Goal: Task Accomplishment & Management: Use online tool/utility

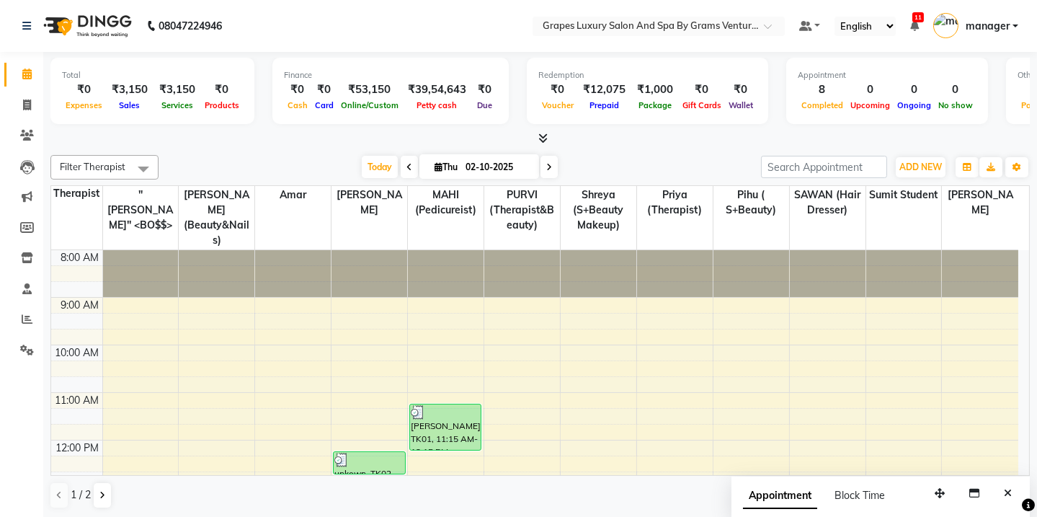
scroll to position [209, 0]
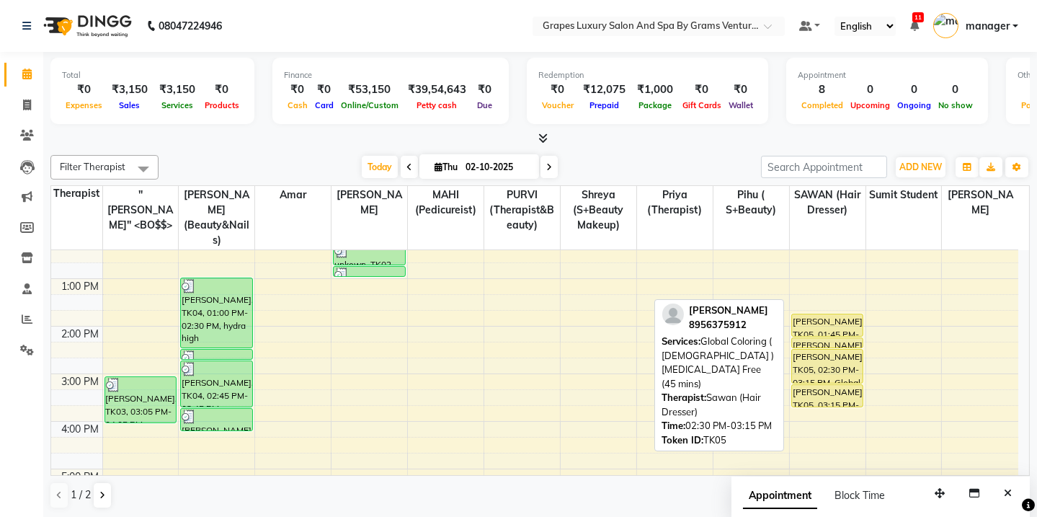
click at [825, 349] on div "[PERSON_NAME], TK05, 02:30 PM-03:15 PM, Global Coloring ( [DEMOGRAPHIC_DATA] ) …" at bounding box center [827, 365] width 71 height 33
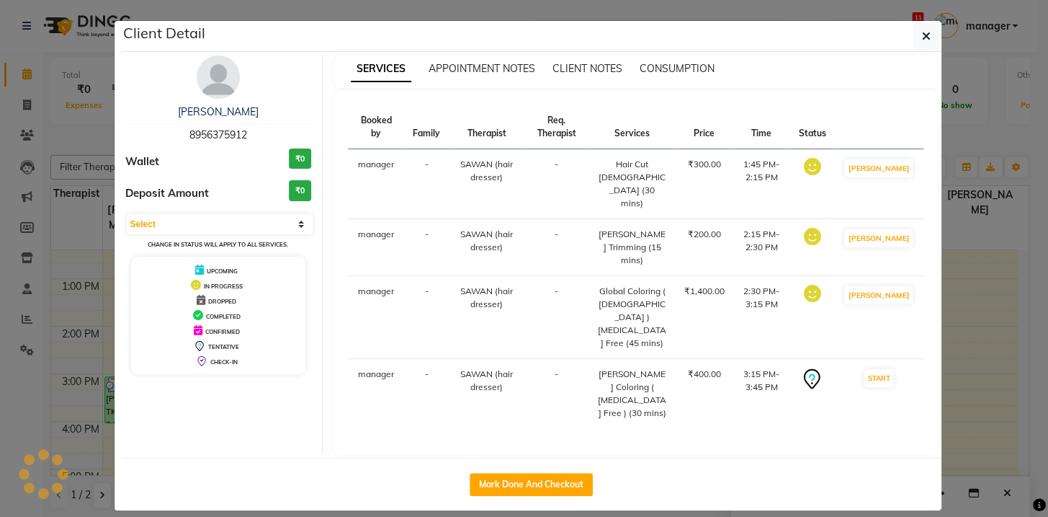
select select "1"
click at [551, 473] on button "Mark Done And Checkout" at bounding box center [531, 484] width 123 height 23
select select "service"
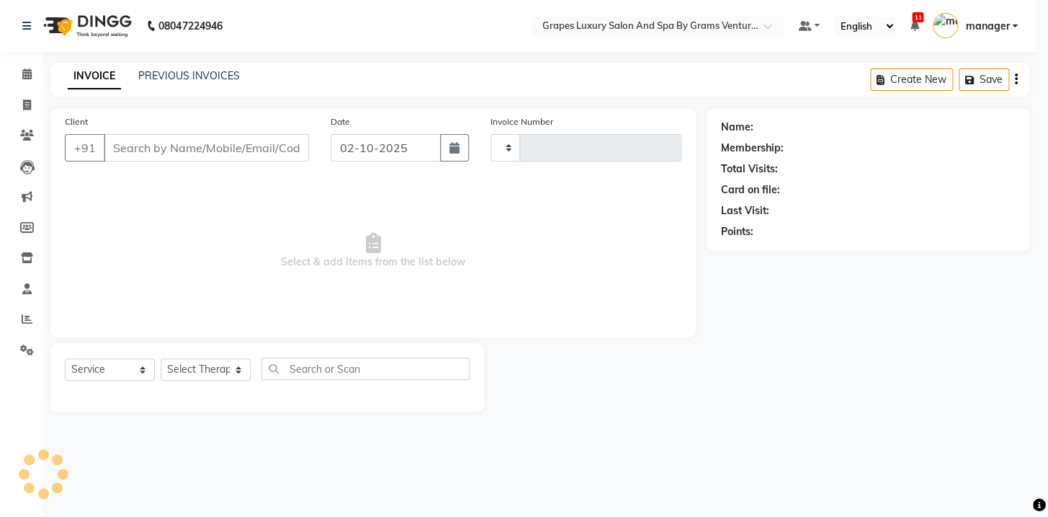
type input "2759"
select select "3585"
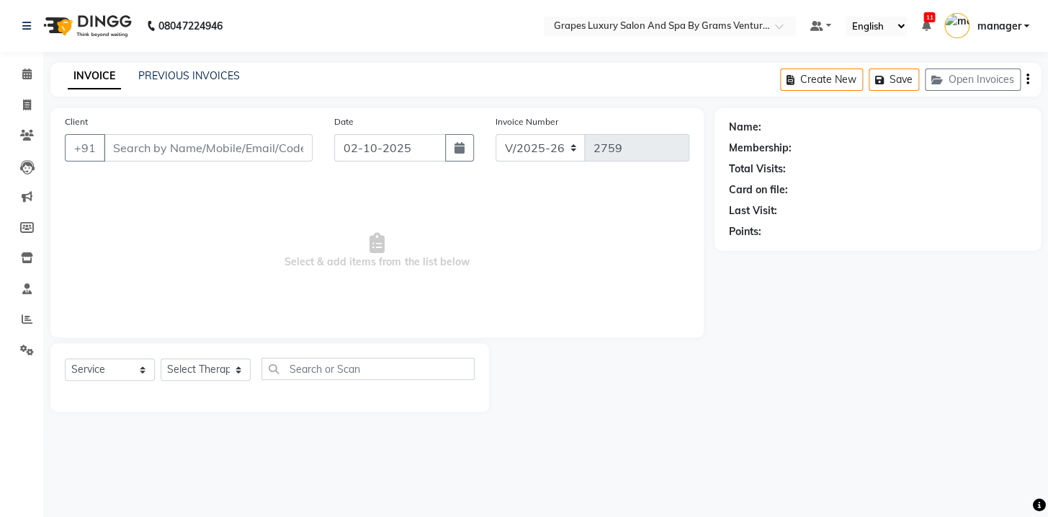
type input "8956375912"
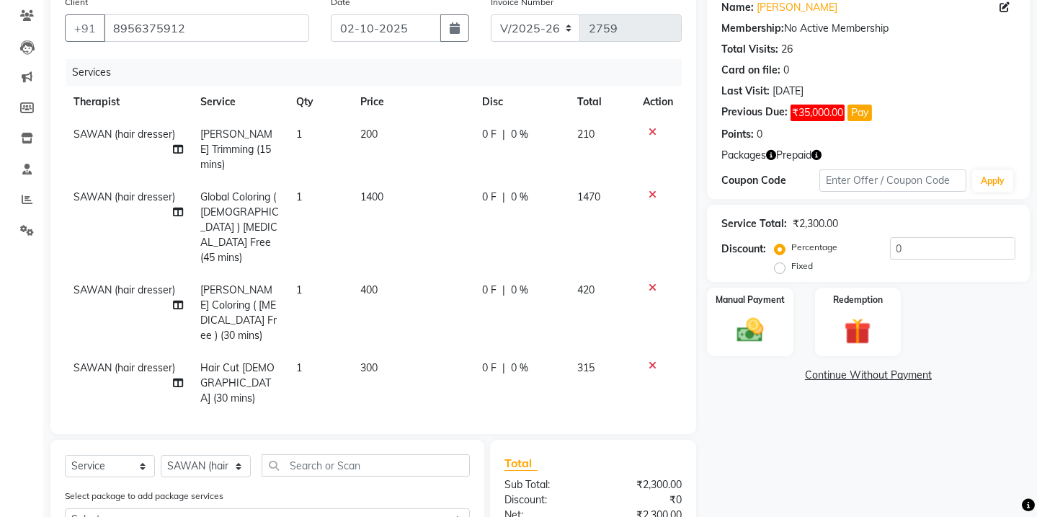
scroll to position [267, 0]
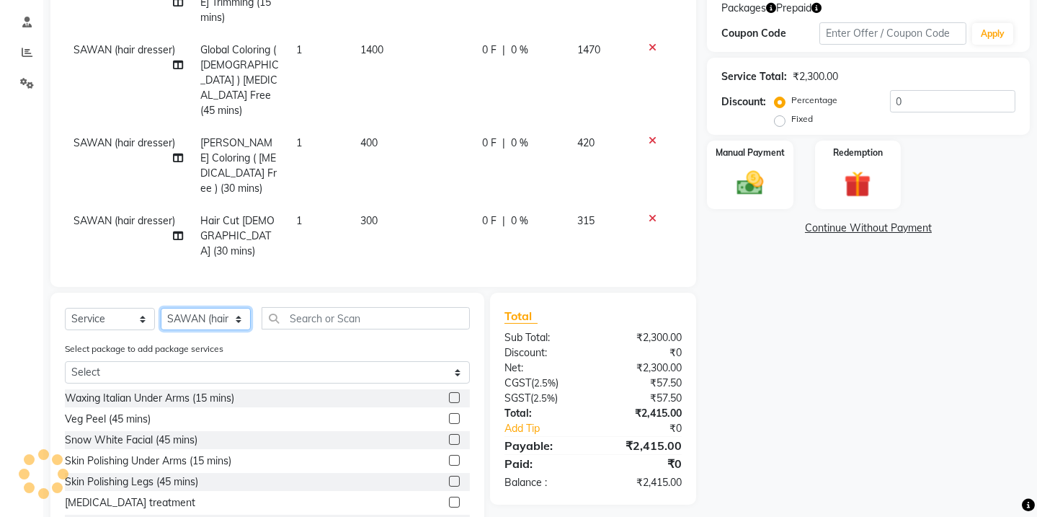
click at [198, 308] on select "Select Therapist Admin amar ANIL (stylish) [PERSON_NAME] hair [PERSON_NAME] (be…" at bounding box center [206, 319] width 90 height 22
select select "16582"
click at [161, 308] on select "Select Therapist Admin amar ANIL (stylish) [PERSON_NAME] hair [PERSON_NAME] (be…" at bounding box center [206, 319] width 90 height 22
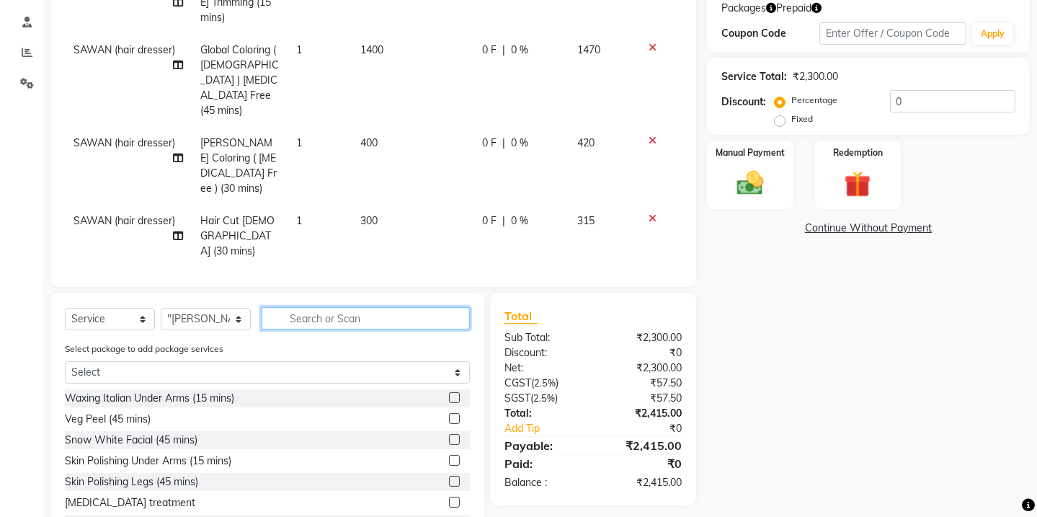
click at [344, 307] on input "text" at bounding box center [366, 318] width 208 height 22
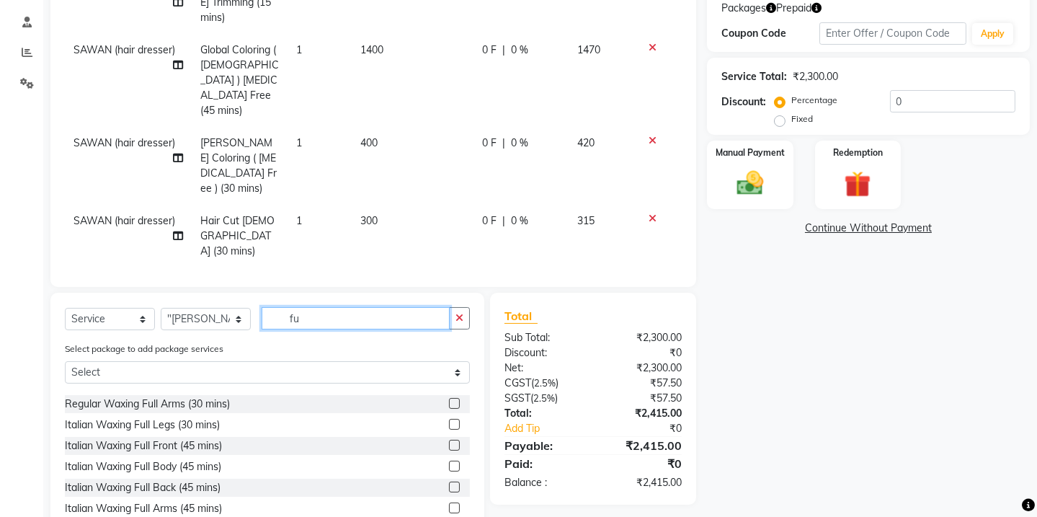
scroll to position [96, 0]
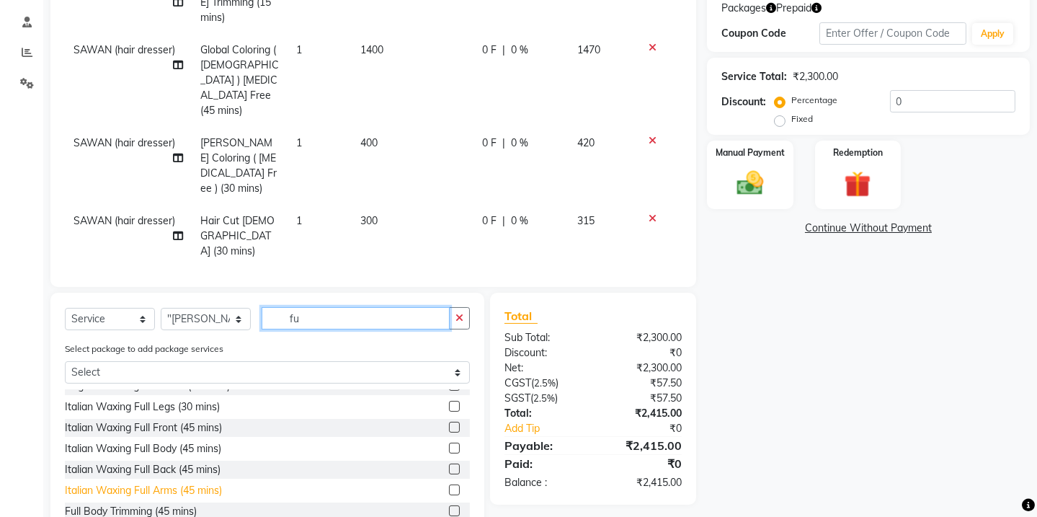
type input "fu"
click at [157, 483] on div "Italian Waxing Full Arms (45 mins)" at bounding box center [143, 490] width 157 height 15
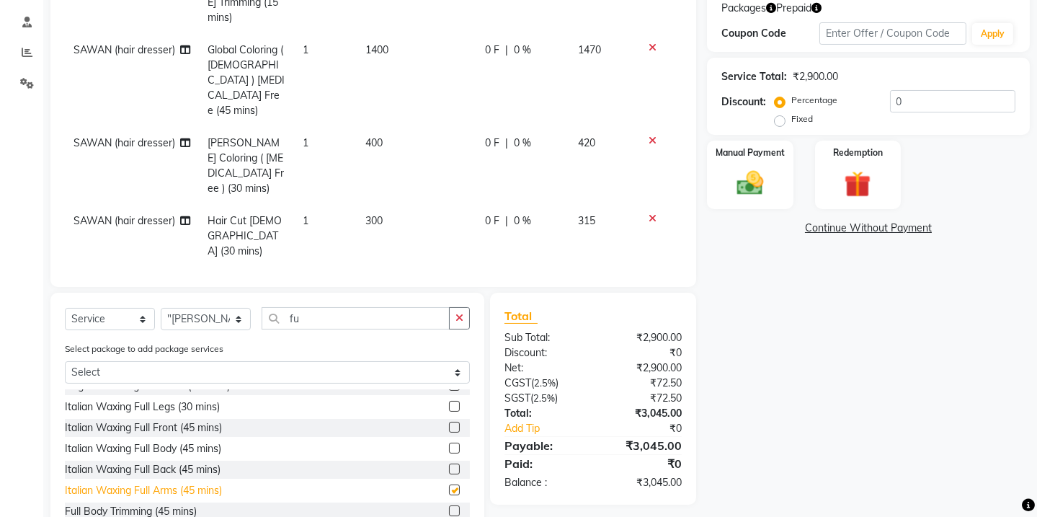
checkbox input "false"
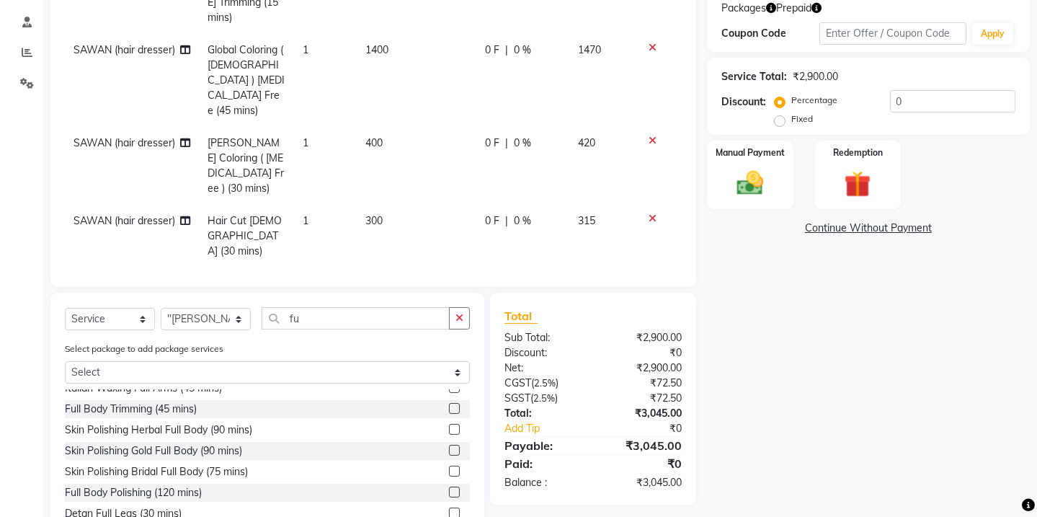
scroll to position [174, 0]
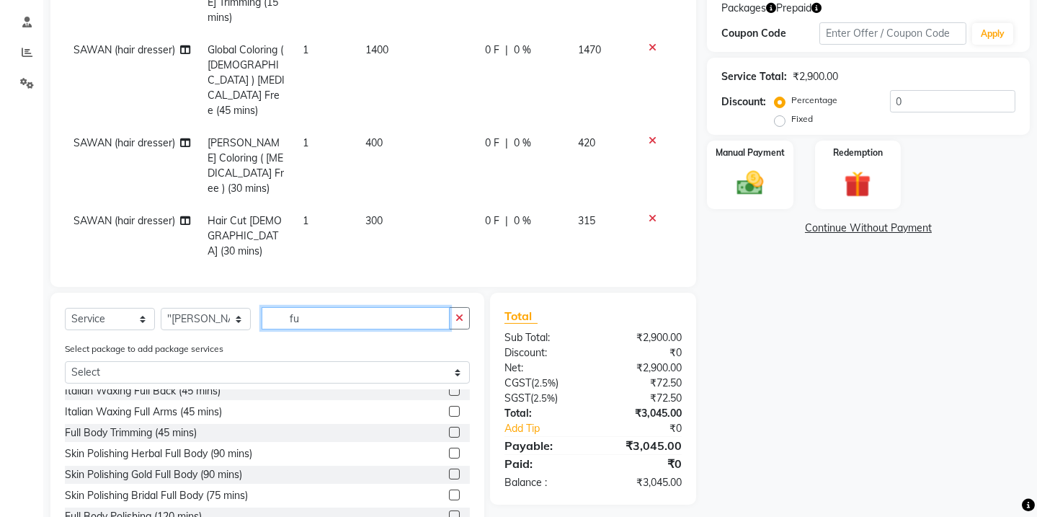
click at [309, 320] on input "fu" at bounding box center [356, 318] width 188 height 22
type input "f"
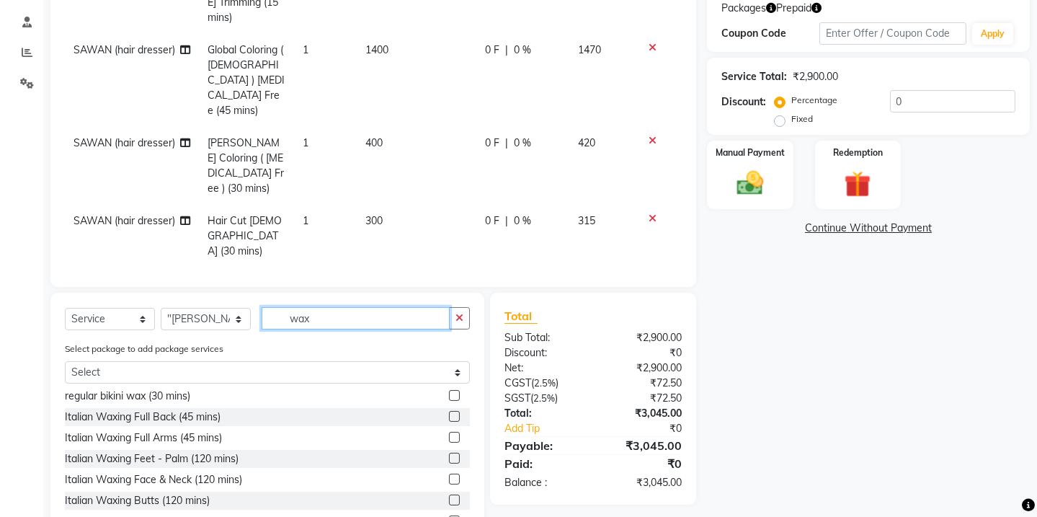
scroll to position [524, 0]
type input "wax"
click at [108, 439] on div "Italian Waxing Full Arms (45 mins)" at bounding box center [143, 437] width 157 height 15
checkbox input "false"
click at [648, 276] on icon at bounding box center [652, 281] width 8 height 10
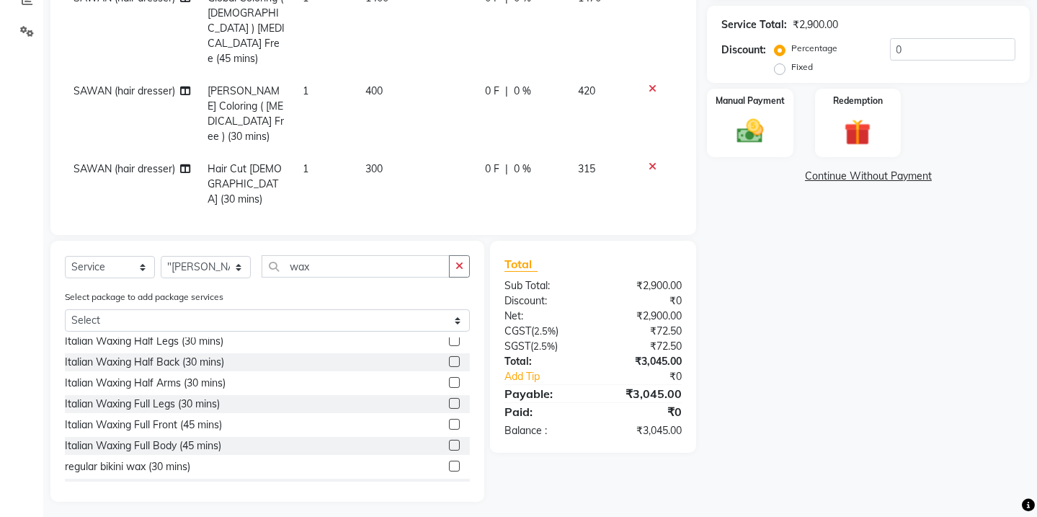
scroll to position [391, 0]
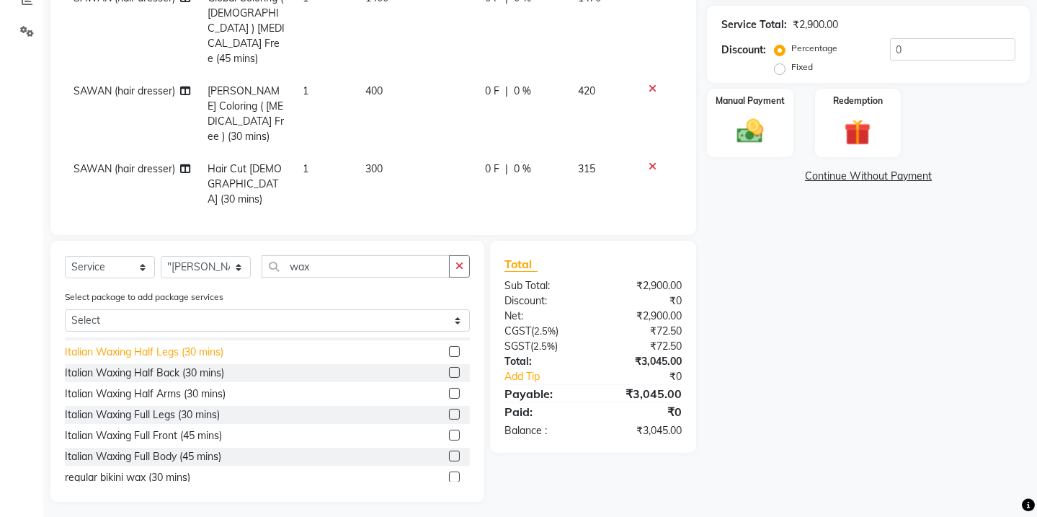
click at [174, 345] on div "Italian Waxing Half Legs (30 mins)" at bounding box center [144, 351] width 159 height 15
checkbox input "false"
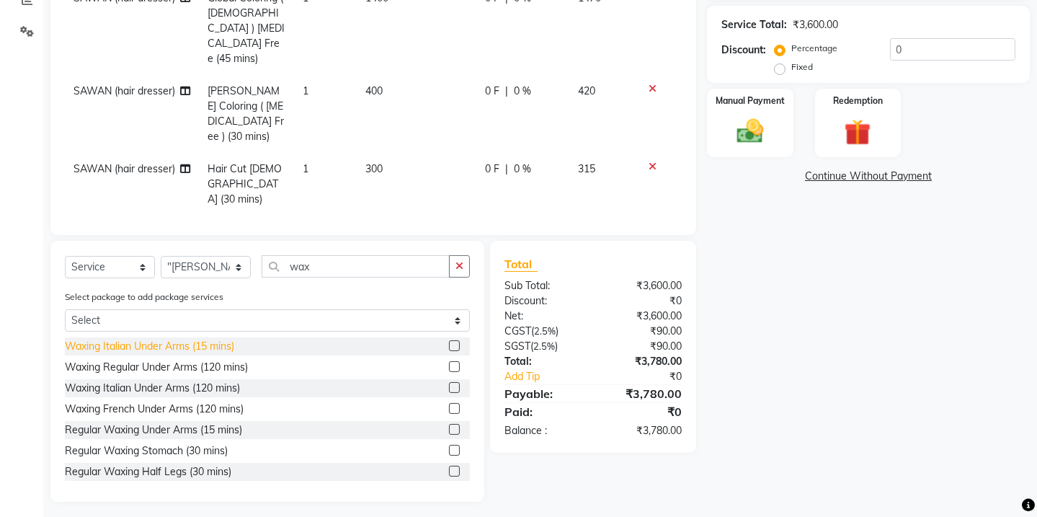
click at [154, 345] on div "Waxing Italian Under Arms (15 mins)" at bounding box center [149, 346] width 169 height 15
checkbox input "false"
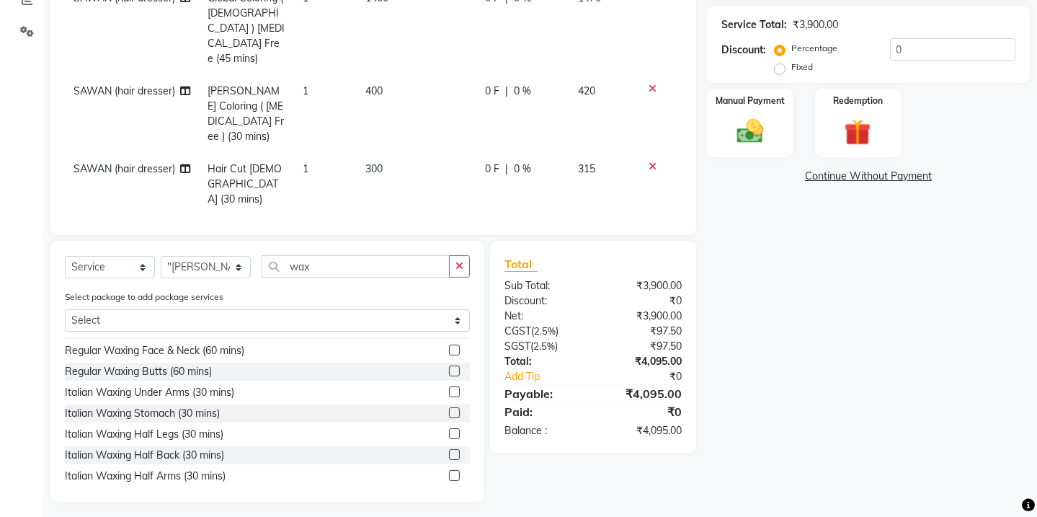
scroll to position [331, 0]
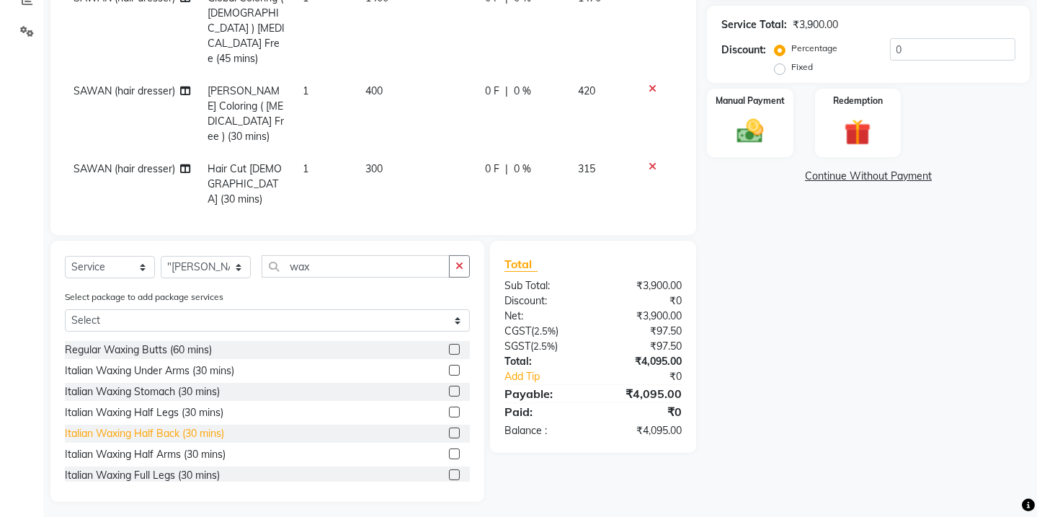
click at [166, 439] on div "Italian Waxing Half Back (30 mins)" at bounding box center [144, 433] width 159 height 15
checkbox input "false"
click at [205, 266] on select "Select Therapist Admin amar ANIL (stylish) [PERSON_NAME] hair [PERSON_NAME] (be…" at bounding box center [206, 267] width 90 height 22
select select "33161"
click at [161, 256] on select "Select Therapist Admin amar ANIL (stylish) [PERSON_NAME] hair [PERSON_NAME] (be…" at bounding box center [206, 267] width 90 height 22
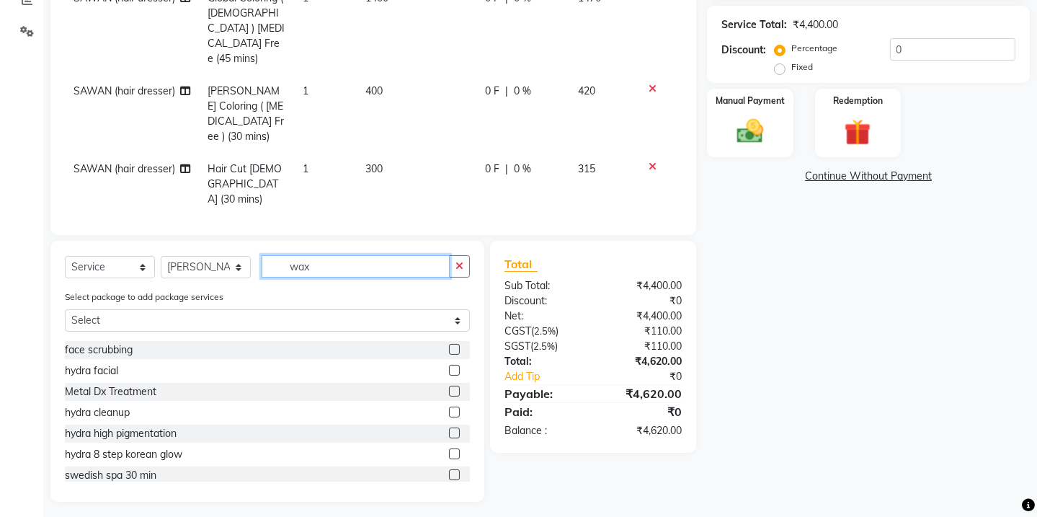
click at [318, 269] on input "wax" at bounding box center [356, 266] width 188 height 22
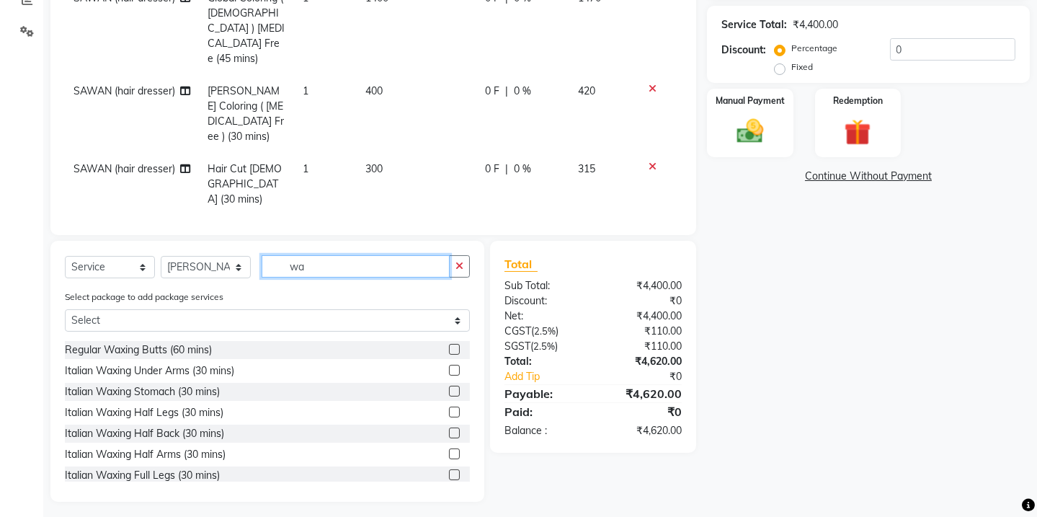
type input "w"
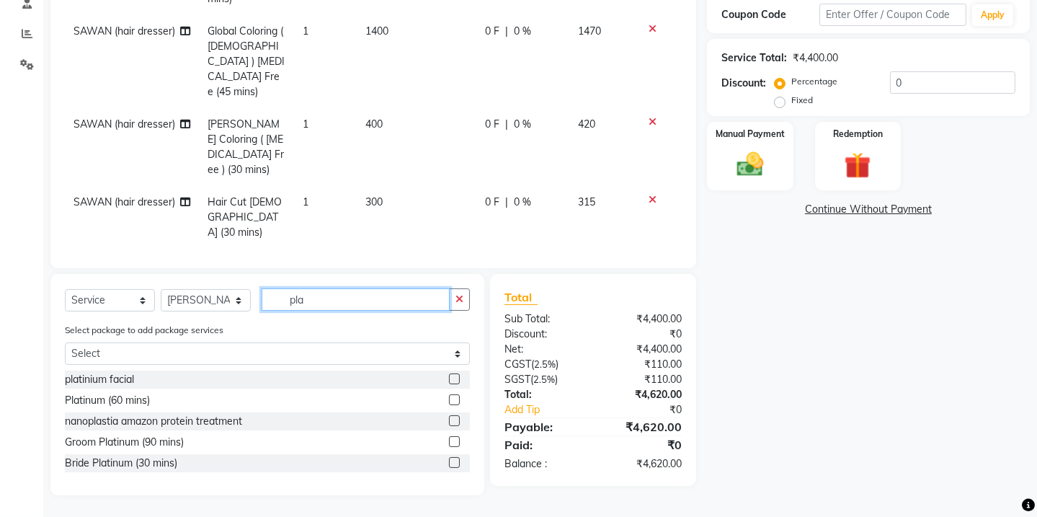
scroll to position [286, 0]
type input "pla"
click at [128, 382] on div "platinium facial" at bounding box center [99, 379] width 69 height 15
checkbox input "false"
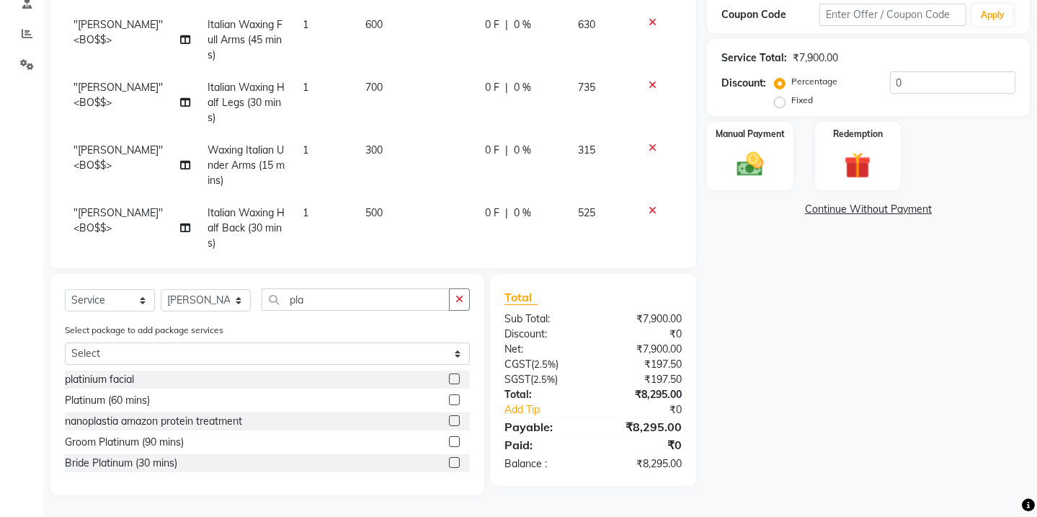
scroll to position [254, 0]
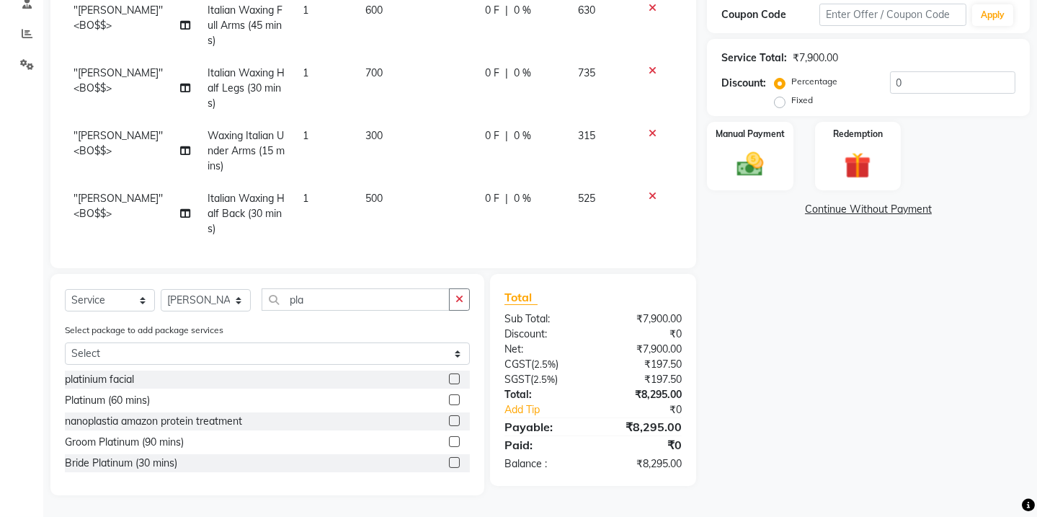
click at [372, 254] on span "3500" at bounding box center [376, 260] width 23 height 13
select select "33161"
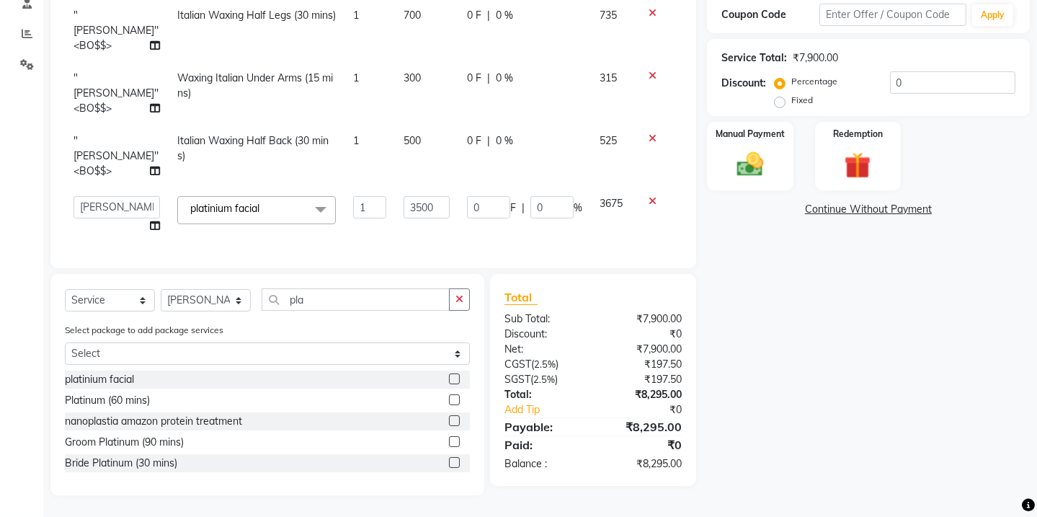
scroll to position [216, 0]
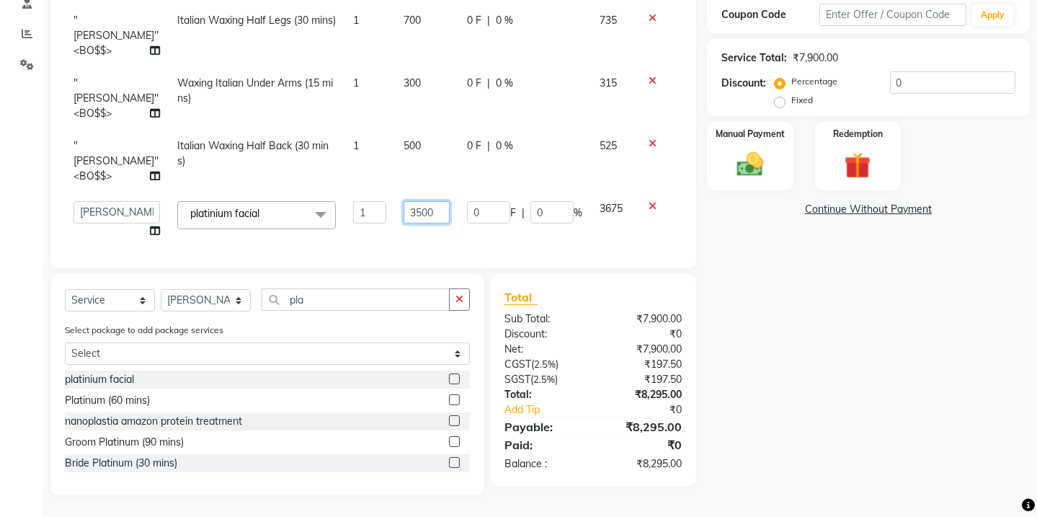
click at [403, 201] on input "3500" at bounding box center [426, 212] width 46 height 22
type input "400"
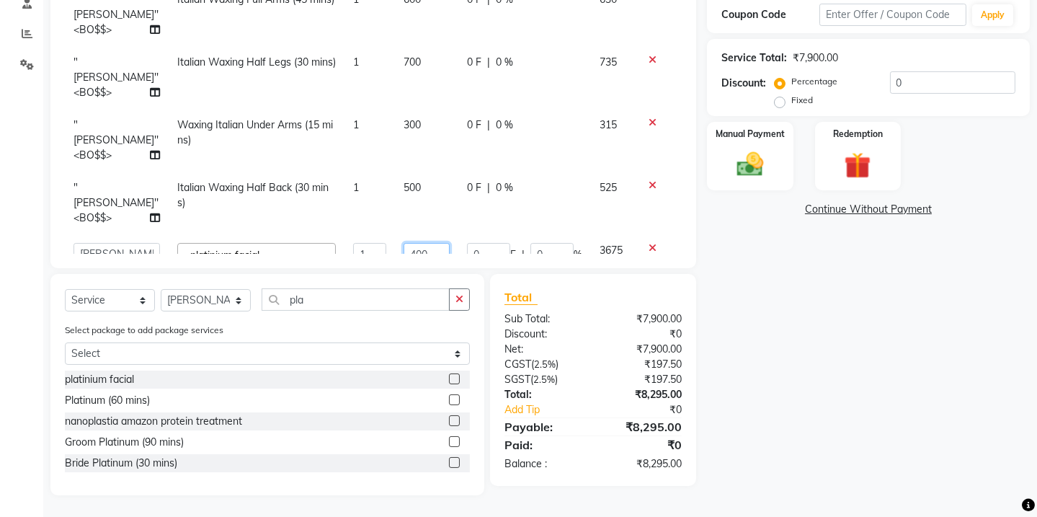
scroll to position [166, 0]
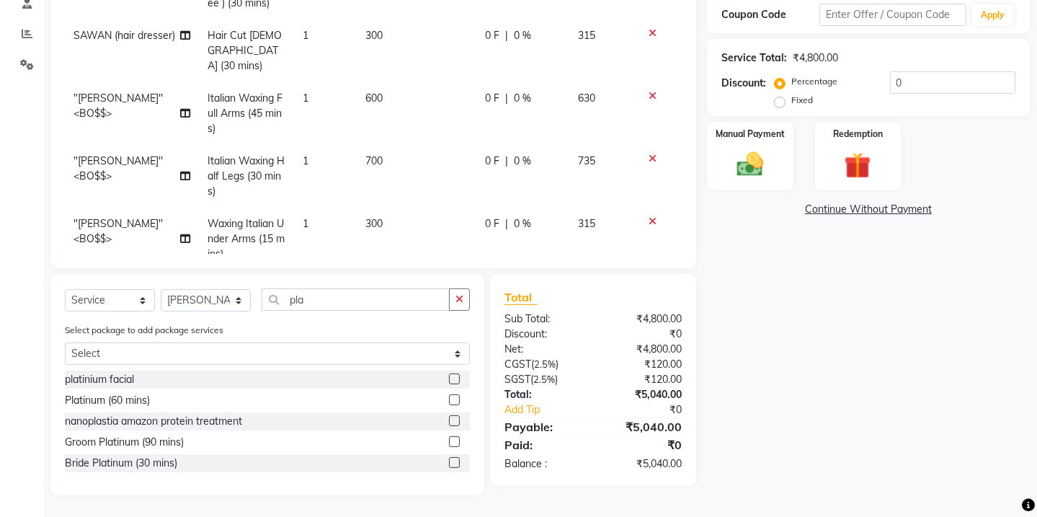
click at [110, 91] on span ""[PERSON_NAME]'' <BO$$>" at bounding box center [117, 105] width 89 height 28
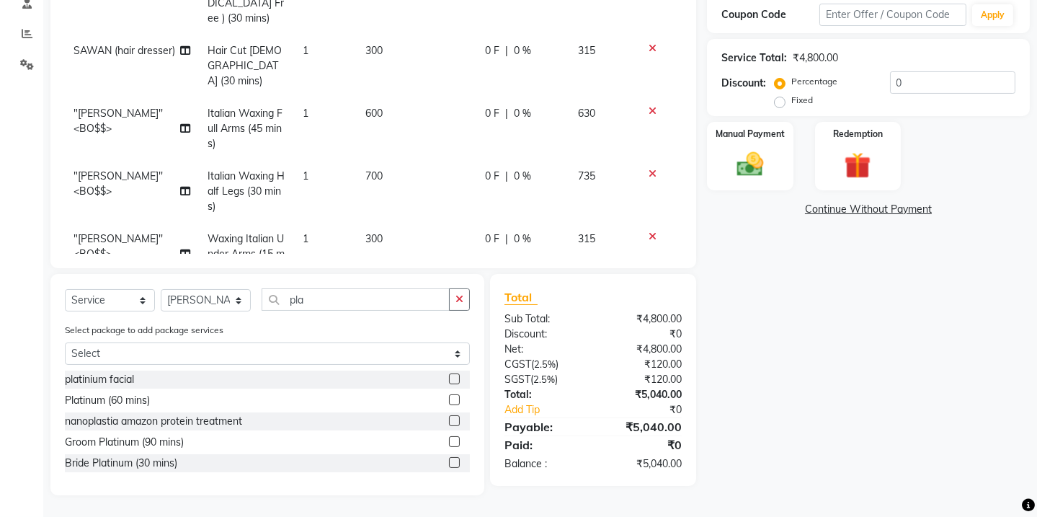
select select "16582"
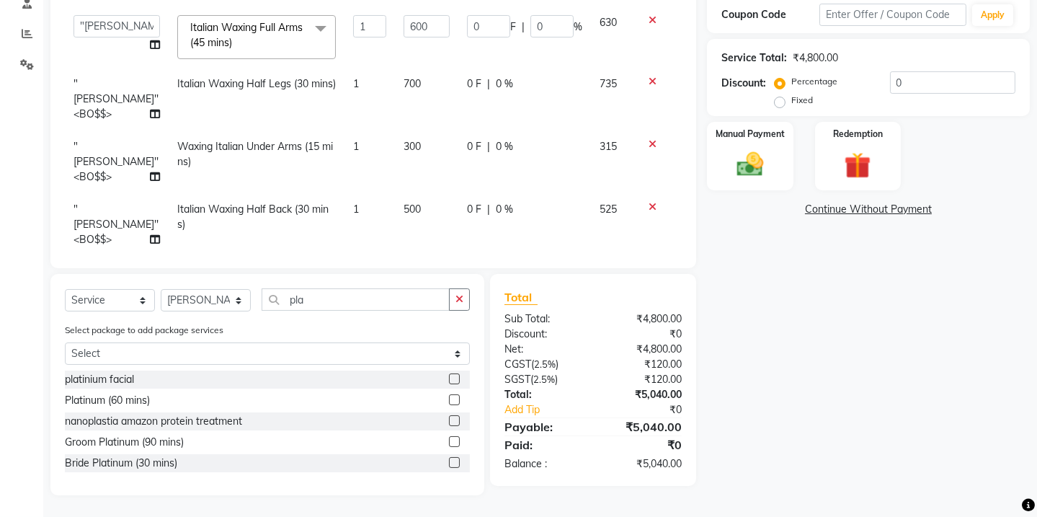
click at [103, 77] on span ""[PERSON_NAME]'' <BO$$>" at bounding box center [115, 98] width 85 height 43
select select "16582"
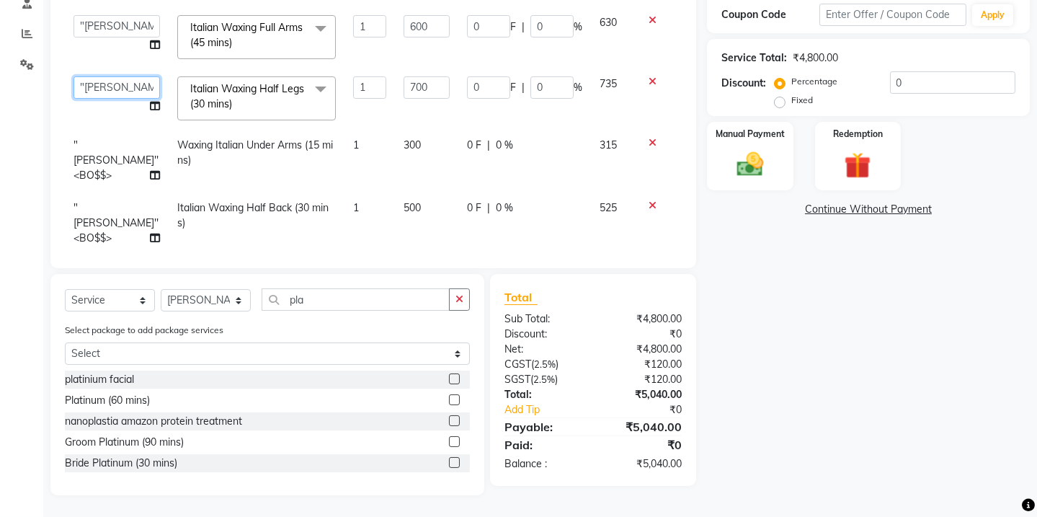
click at [102, 77] on select "Admin amar ANIL (stylish) [PERSON_NAME] hair [PERSON_NAME] (beauty&nails) avni …" at bounding box center [116, 87] width 86 height 22
select select "90929"
click at [228, 293] on select "Select Therapist Admin amar ANIL (stylish) [PERSON_NAME] hair [PERSON_NAME] (be…" at bounding box center [206, 300] width 90 height 22
select select "90929"
click at [161, 289] on select "Select Therapist Admin amar ANIL (stylish) [PERSON_NAME] hair [PERSON_NAME] (be…" at bounding box center [206, 300] width 90 height 22
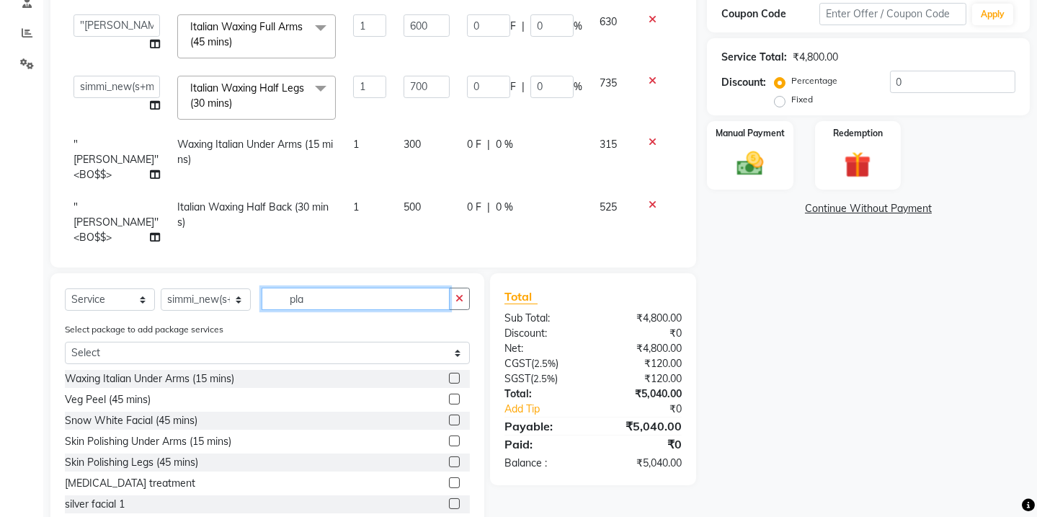
click at [350, 298] on input "pla" at bounding box center [356, 298] width 188 height 22
type input "p"
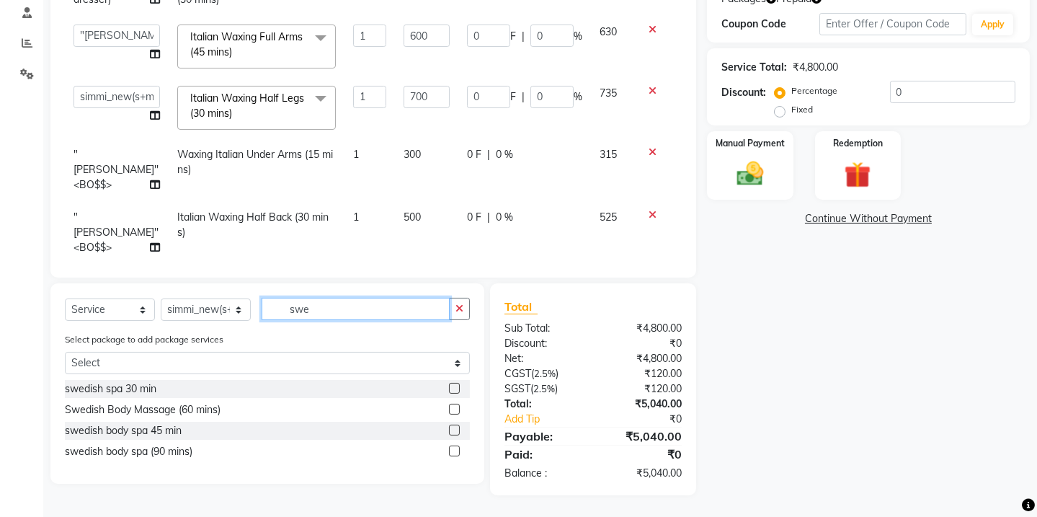
scroll to position [276, 0]
type input "swe"
click at [197, 414] on div "Swedish Body Massage (60 mins)" at bounding box center [143, 409] width 156 height 15
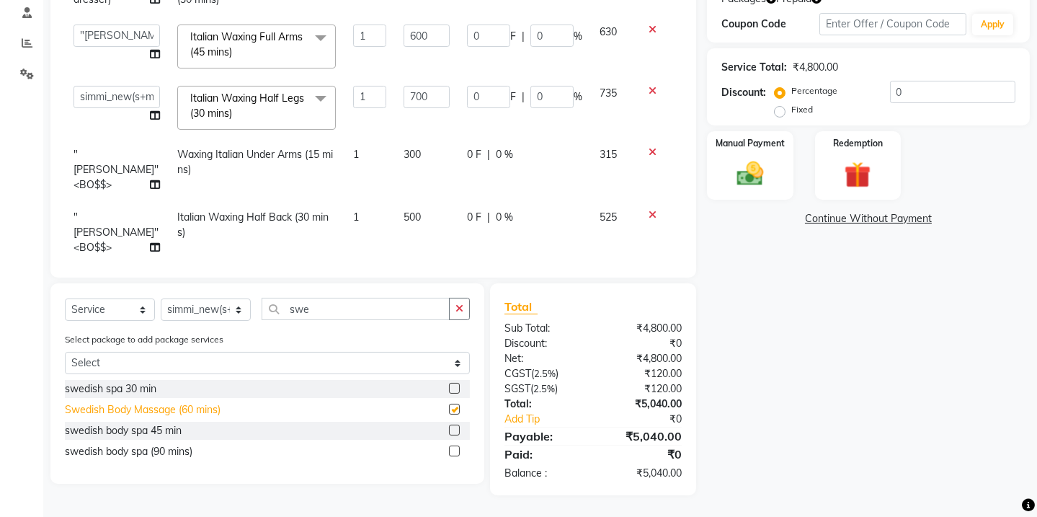
scroll to position [137, 0]
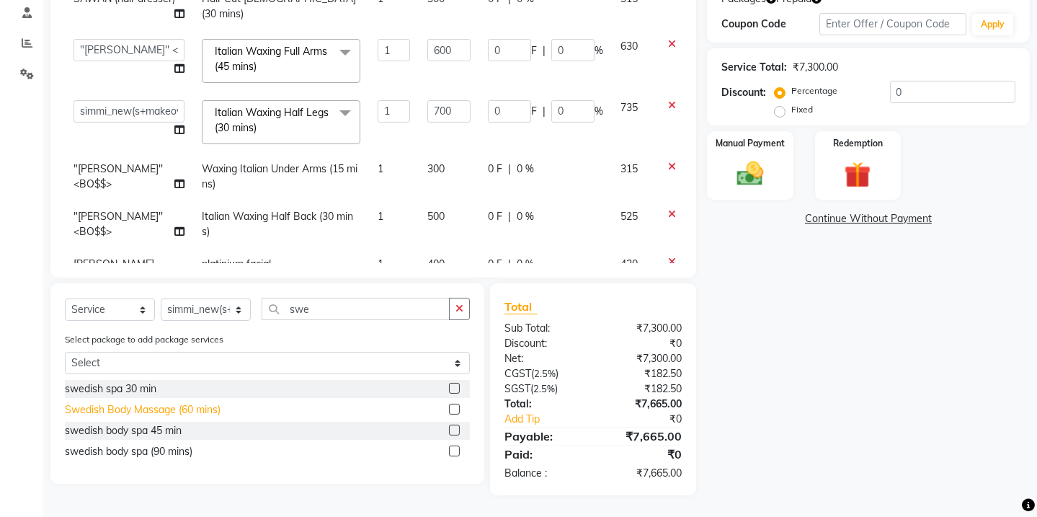
checkbox input "false"
click at [447, 248] on td "400" at bounding box center [449, 272] width 61 height 48
select select "33161"
click at [460, 256] on input "400" at bounding box center [448, 267] width 43 height 22
type input "4000"
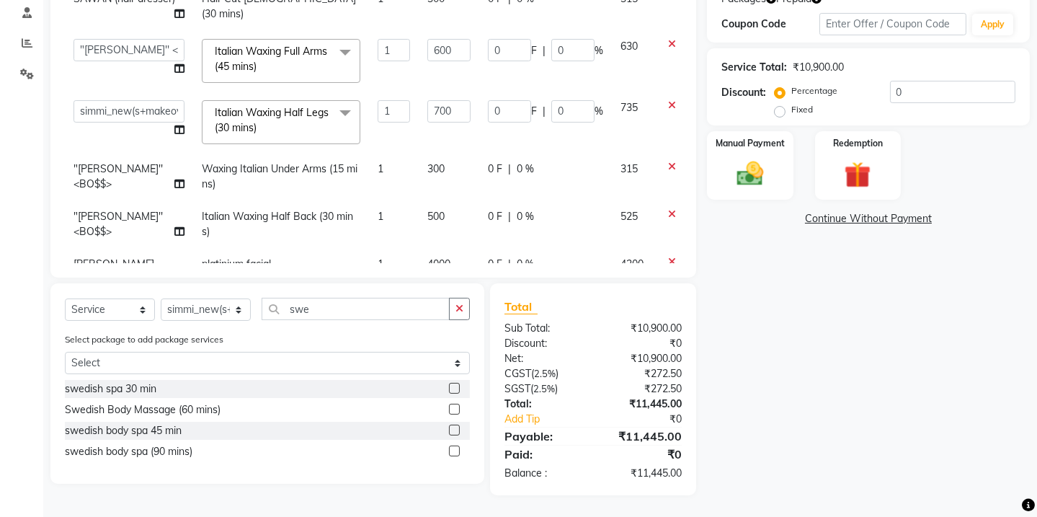
click at [538, 200] on td "0 F | 0 %" at bounding box center [545, 224] width 133 height 48
select select "16582"
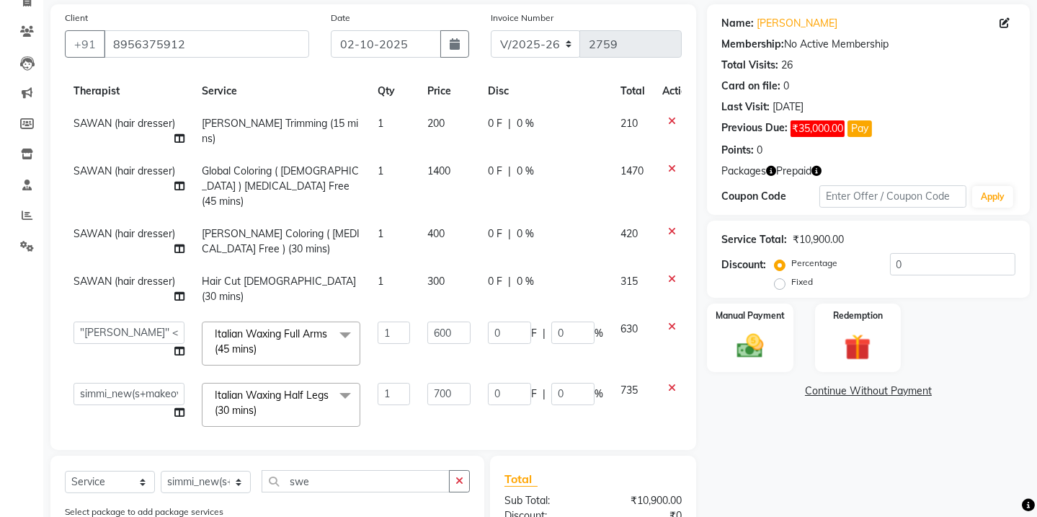
scroll to position [0, 0]
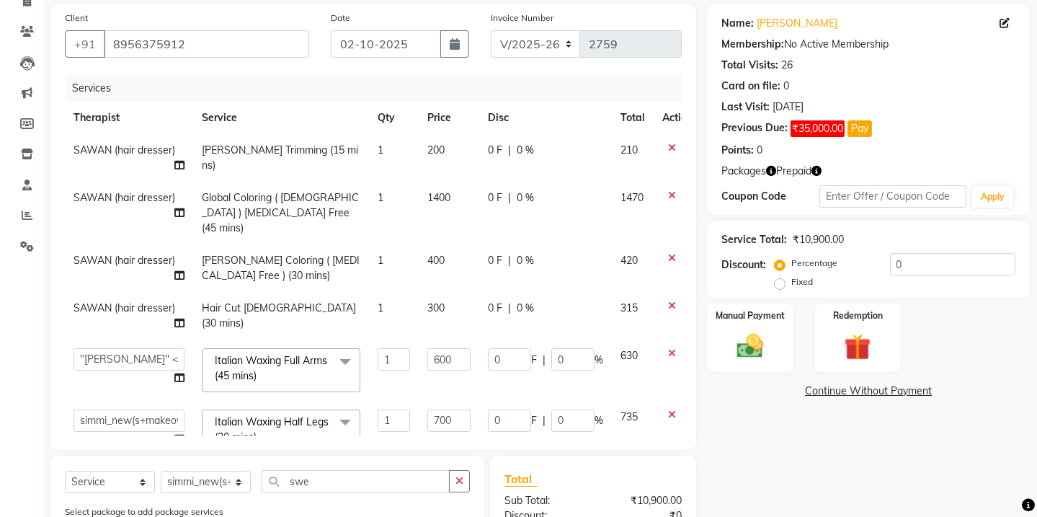
click at [436, 254] on span "400" at bounding box center [435, 260] width 17 height 13
select select "41130"
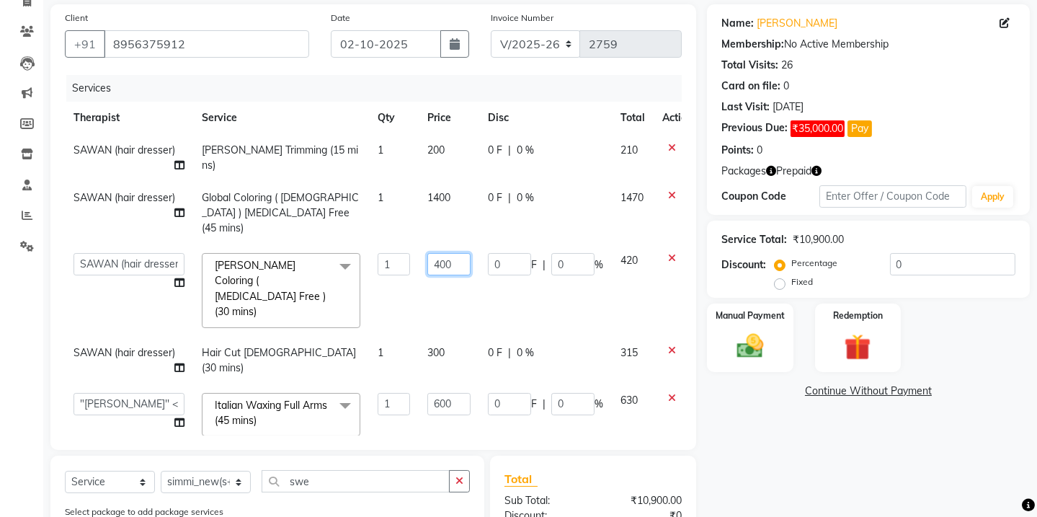
click at [452, 253] on input "400" at bounding box center [448, 264] width 43 height 22
type input "4"
type input "600"
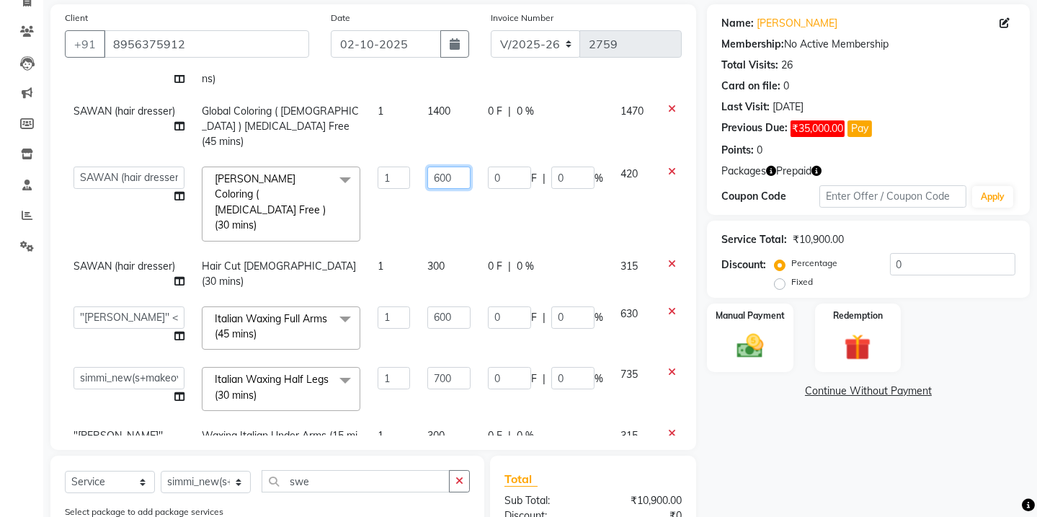
scroll to position [87, 0]
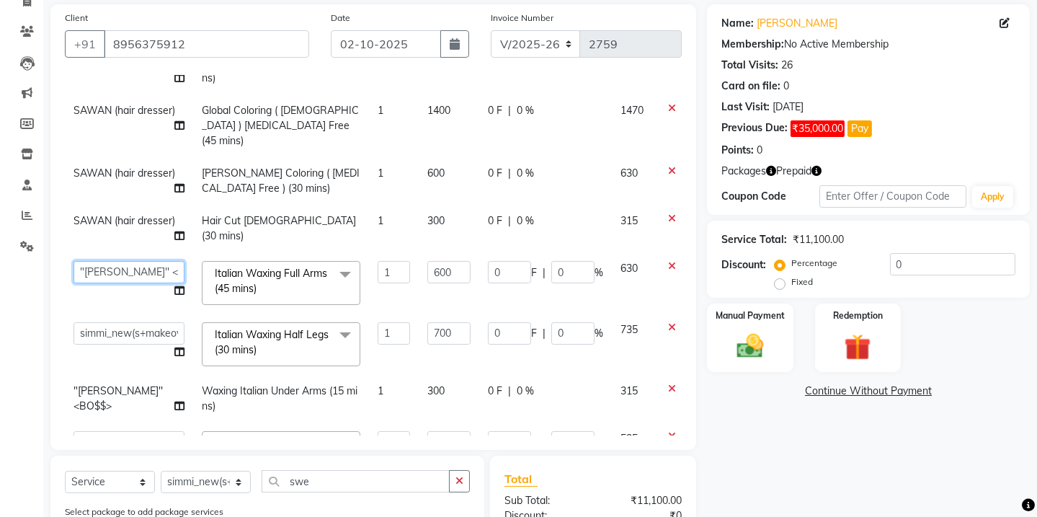
click at [135, 256] on td "Admin amar ANIL (stylish) [PERSON_NAME] hair [PERSON_NAME] (beauty&nails) avni …" at bounding box center [129, 282] width 128 height 61
select select "90929"
click at [127, 322] on select "Admin amar ANIL (stylish) [PERSON_NAME] hair [PERSON_NAME] (beauty&nails) avni …" at bounding box center [128, 333] width 111 height 22
select select "16582"
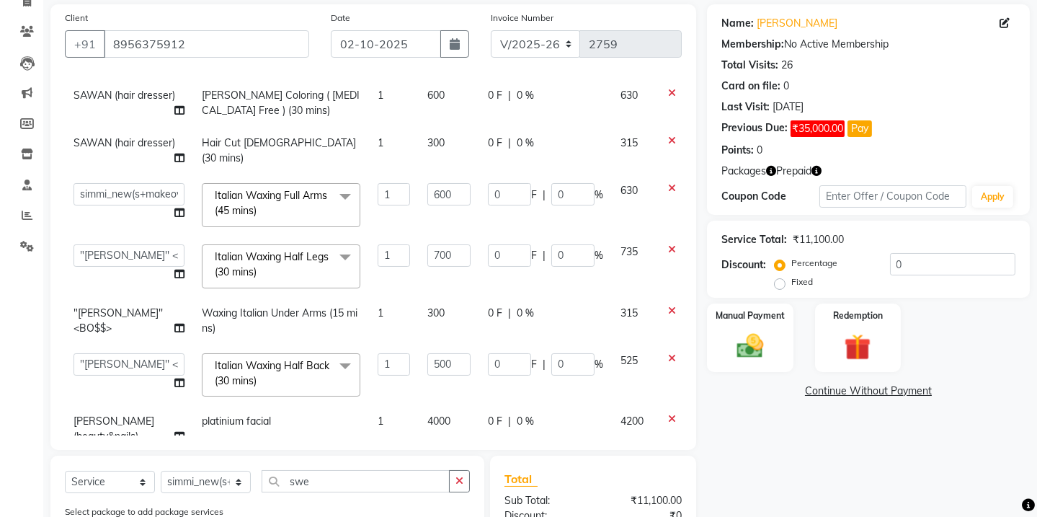
scroll to position [206, 0]
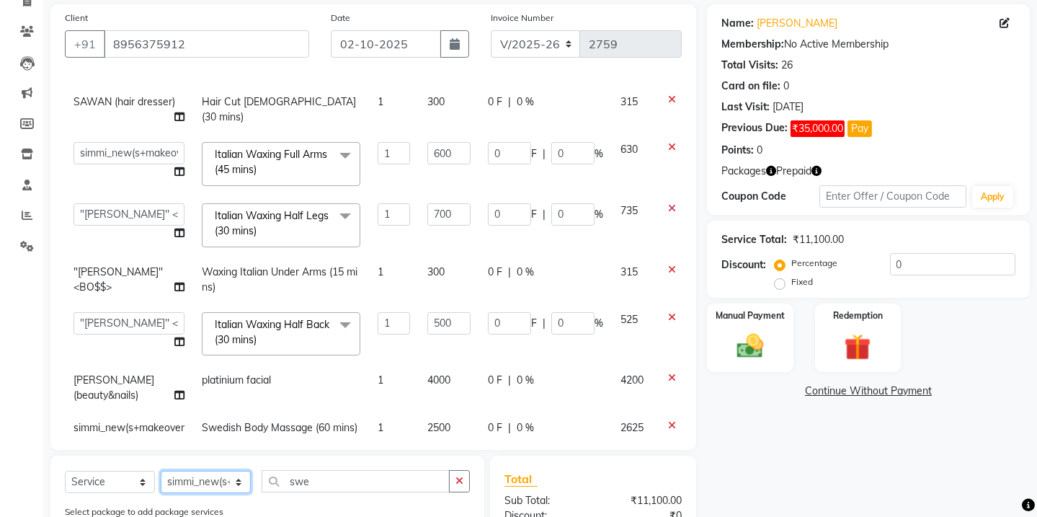
click at [202, 483] on select "Select Therapist Admin amar ANIL (stylish) [PERSON_NAME] hair [PERSON_NAME] (be…" at bounding box center [206, 481] width 90 height 22
select select "16582"
click at [161, 470] on select "Select Therapist Admin amar ANIL (stylish) [PERSON_NAME] hair [PERSON_NAME] (be…" at bounding box center [206, 481] width 90 height 22
click at [316, 477] on input "swe" at bounding box center [356, 481] width 188 height 22
type input "s"
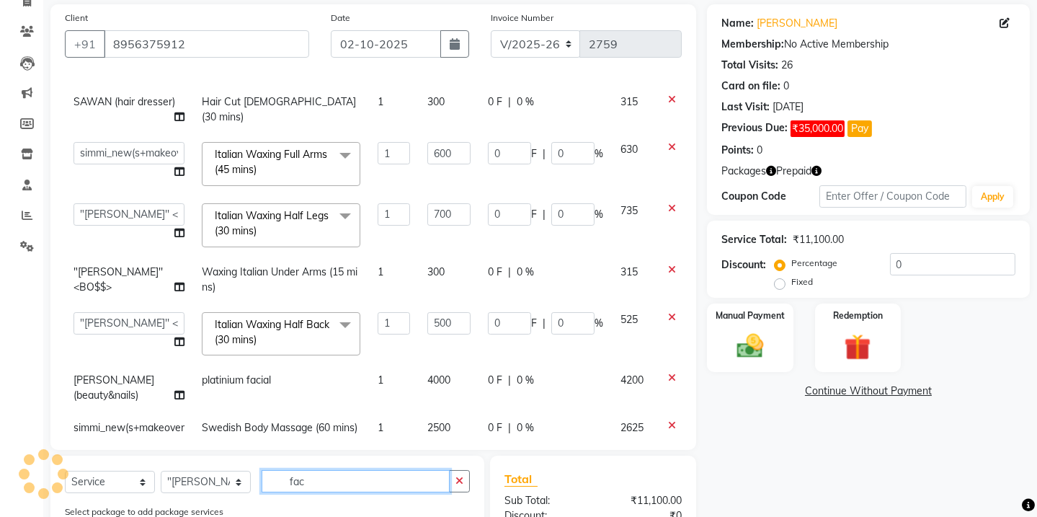
scroll to position [323, 0]
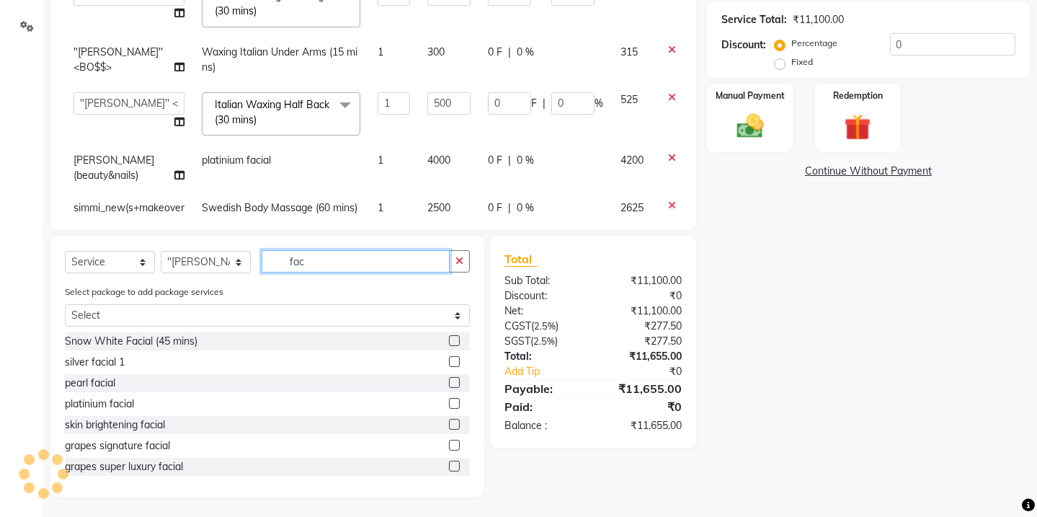
click at [332, 268] on input "fac" at bounding box center [356, 261] width 188 height 22
type input "f"
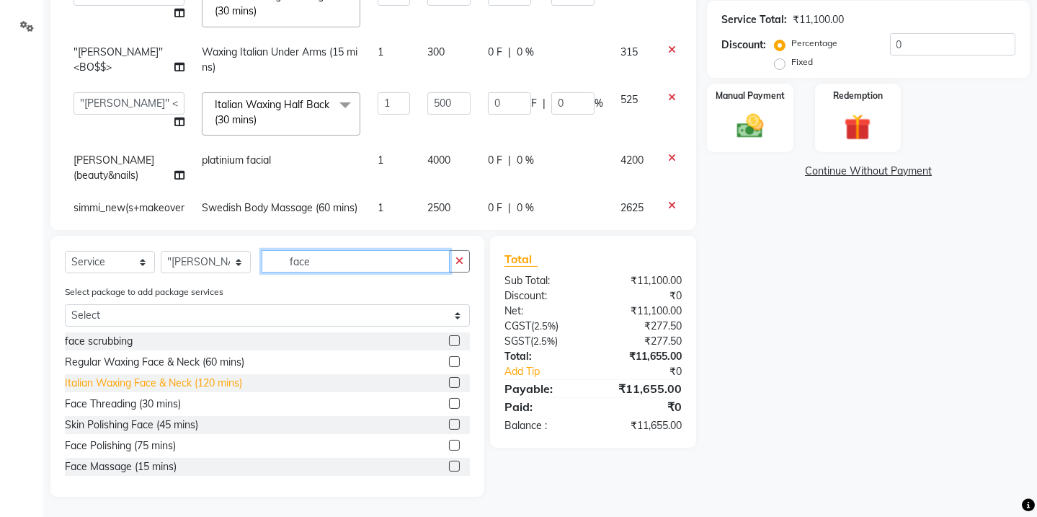
type input "face"
click at [184, 383] on div "Italian Waxing Face & Neck (120 mins)" at bounding box center [153, 382] width 177 height 15
checkbox input "false"
click at [323, 265] on input "face" at bounding box center [356, 261] width 188 height 22
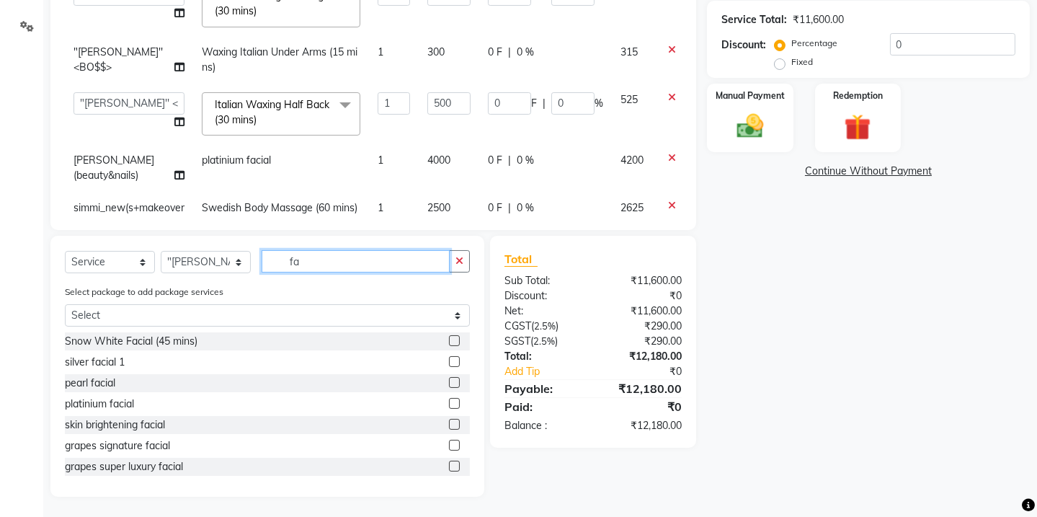
type input "f"
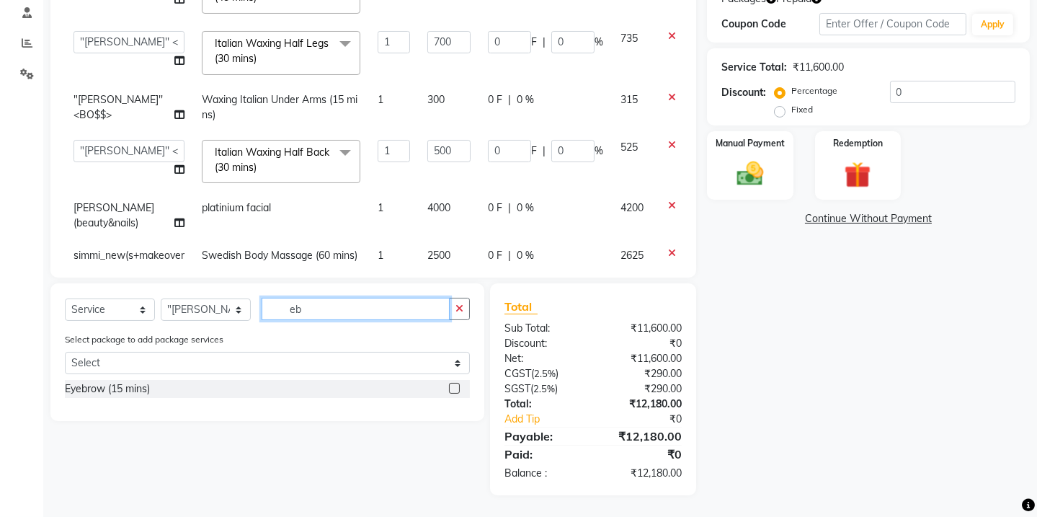
scroll to position [276, 0]
type input "eb"
click at [456, 389] on label at bounding box center [454, 388] width 11 height 11
click at [456, 389] on input "checkbox" at bounding box center [453, 388] width 9 height 9
checkbox input "false"
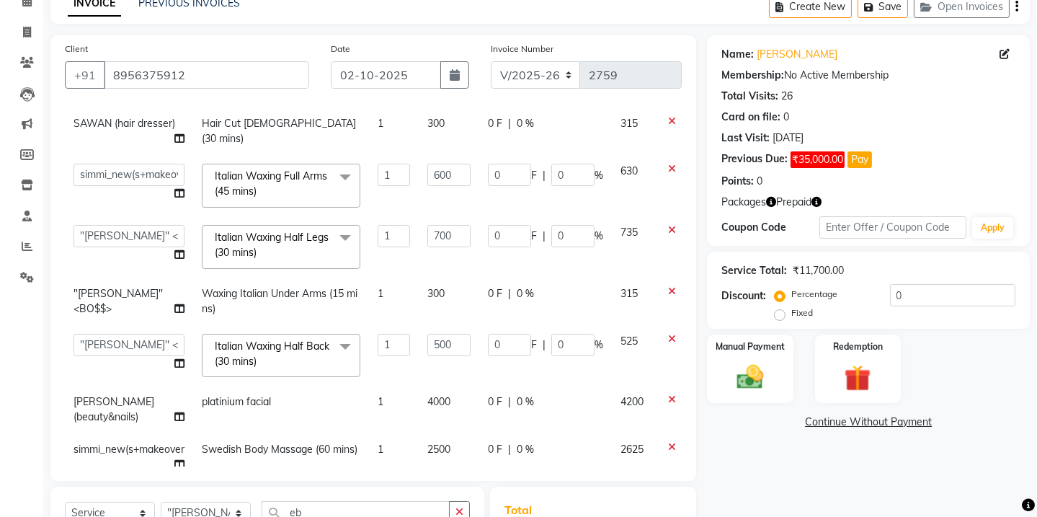
scroll to position [287, 0]
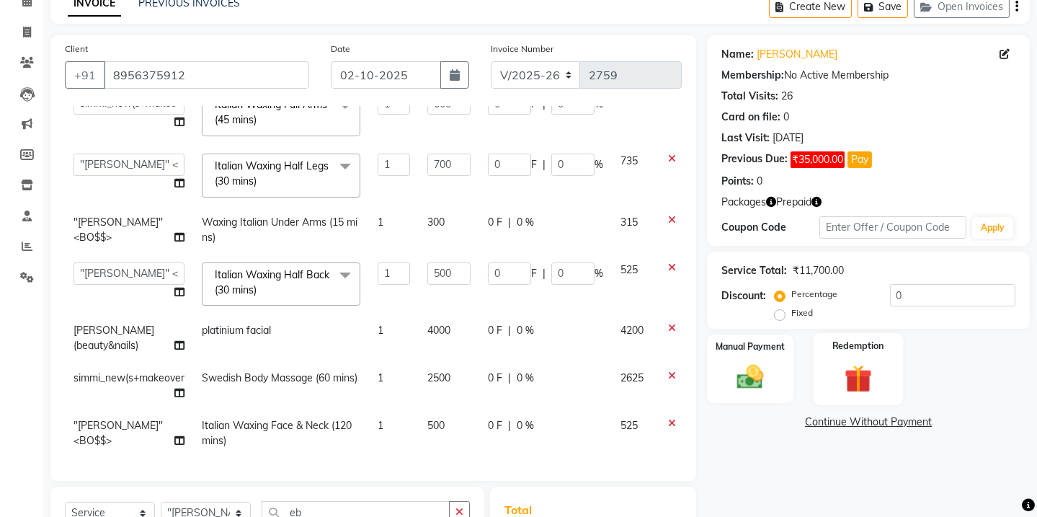
click at [880, 371] on div "Redemption" at bounding box center [857, 368] width 89 height 71
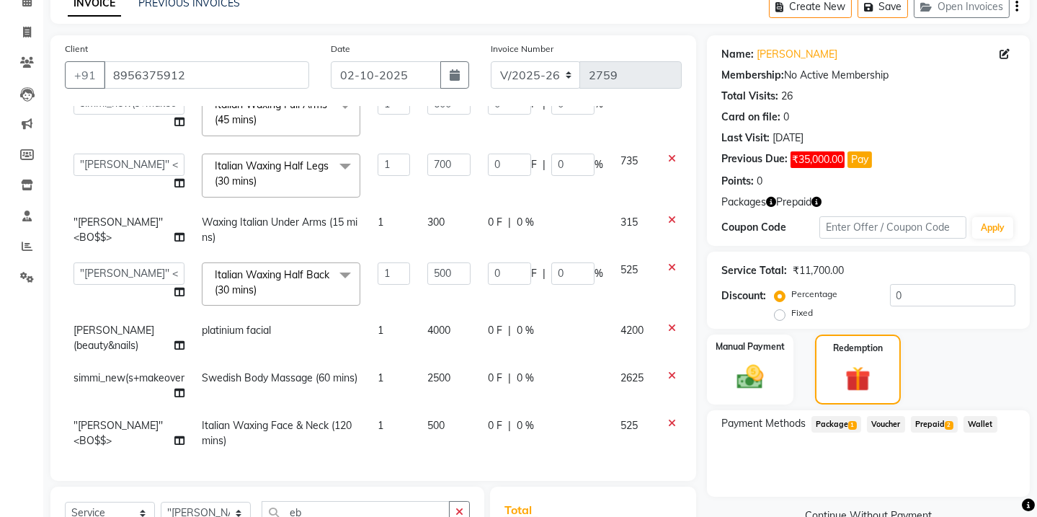
click at [918, 422] on span "Prepaid 2" at bounding box center [934, 424] width 47 height 17
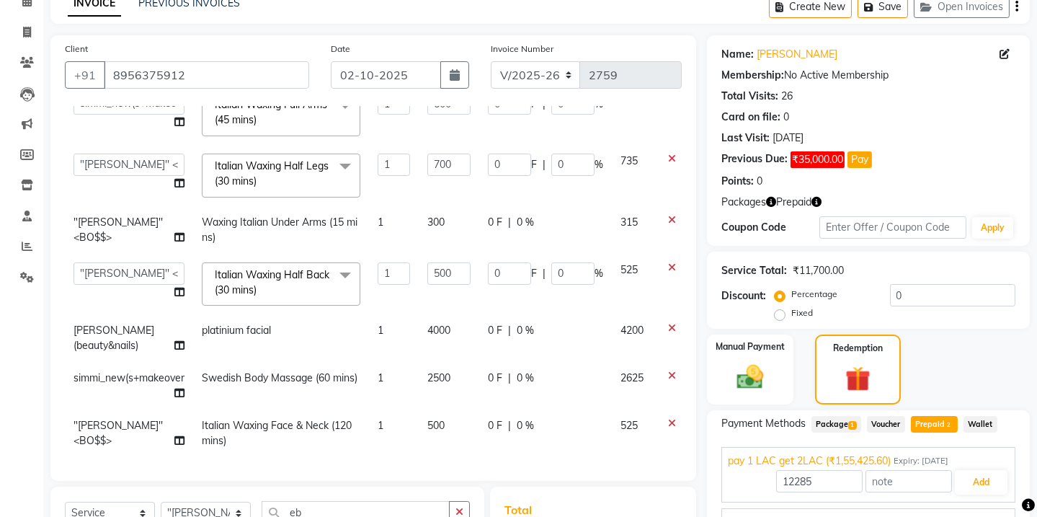
scroll to position [276, 0]
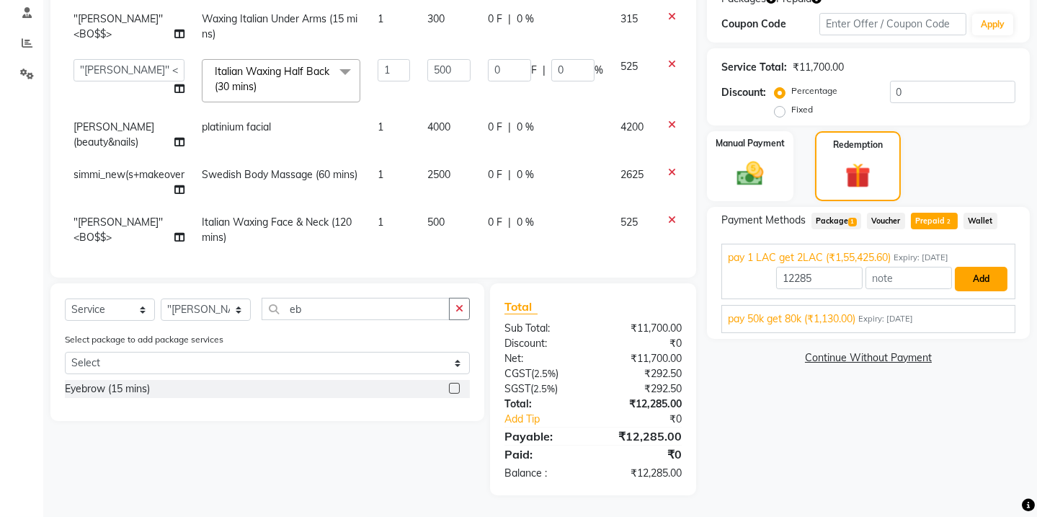
click at [968, 277] on button "Add" at bounding box center [981, 279] width 53 height 24
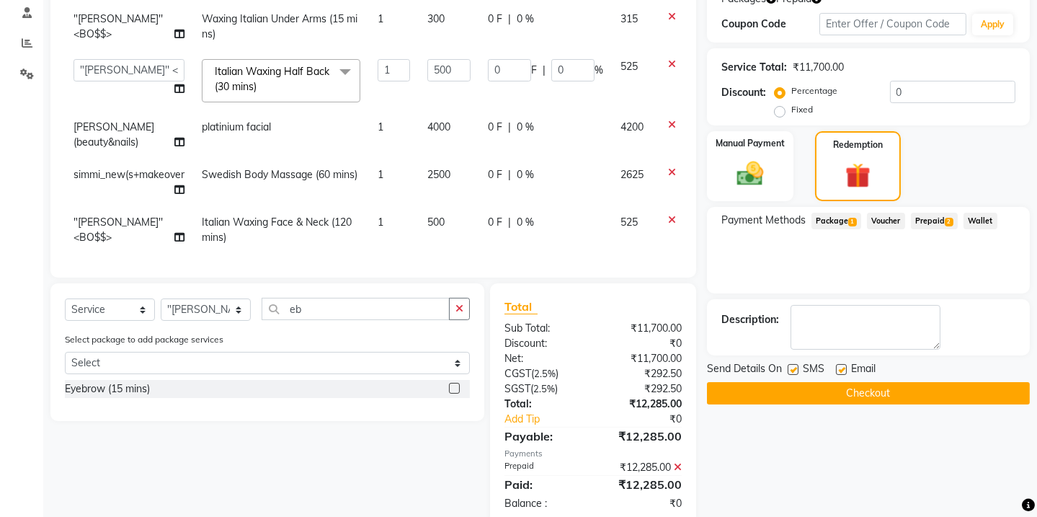
click at [839, 390] on button "Checkout" at bounding box center [868, 393] width 323 height 22
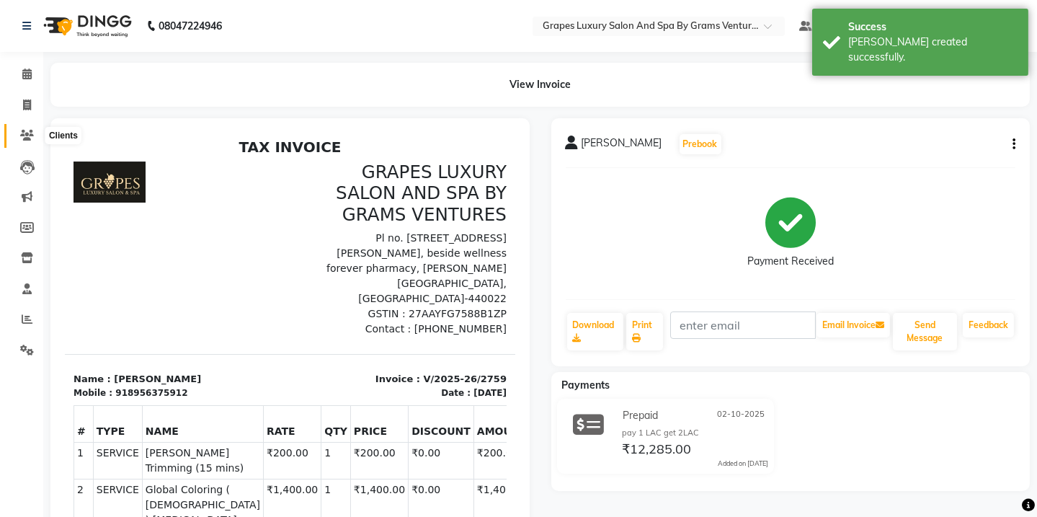
click at [25, 135] on icon at bounding box center [27, 135] width 14 height 11
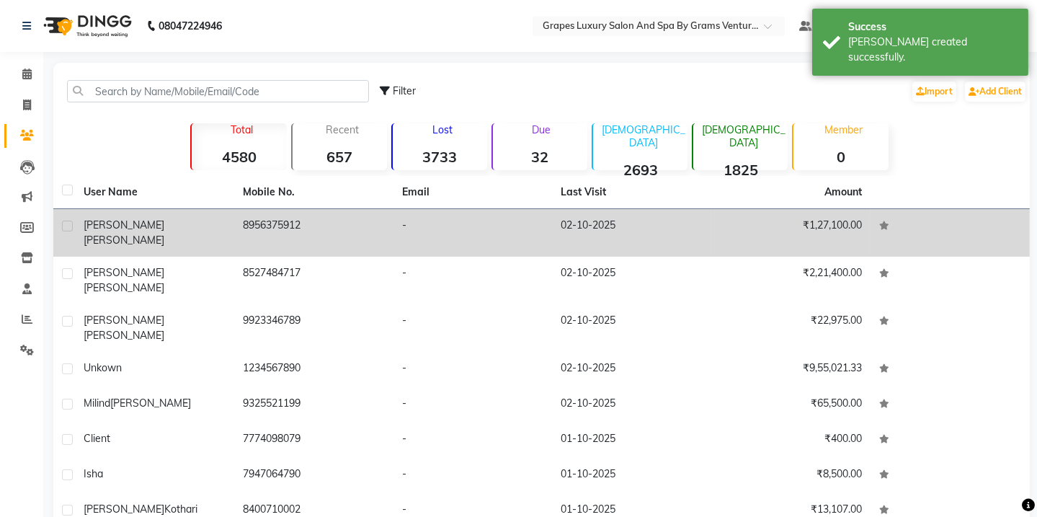
click at [108, 228] on span "[PERSON_NAME]" at bounding box center [124, 224] width 81 height 13
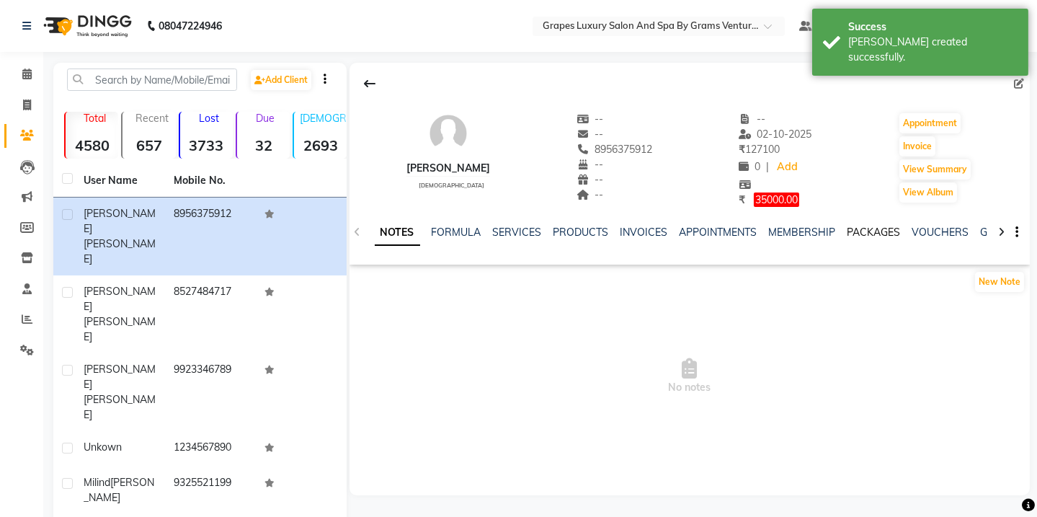
click at [878, 231] on link "PACKAGES" at bounding box center [873, 232] width 53 height 13
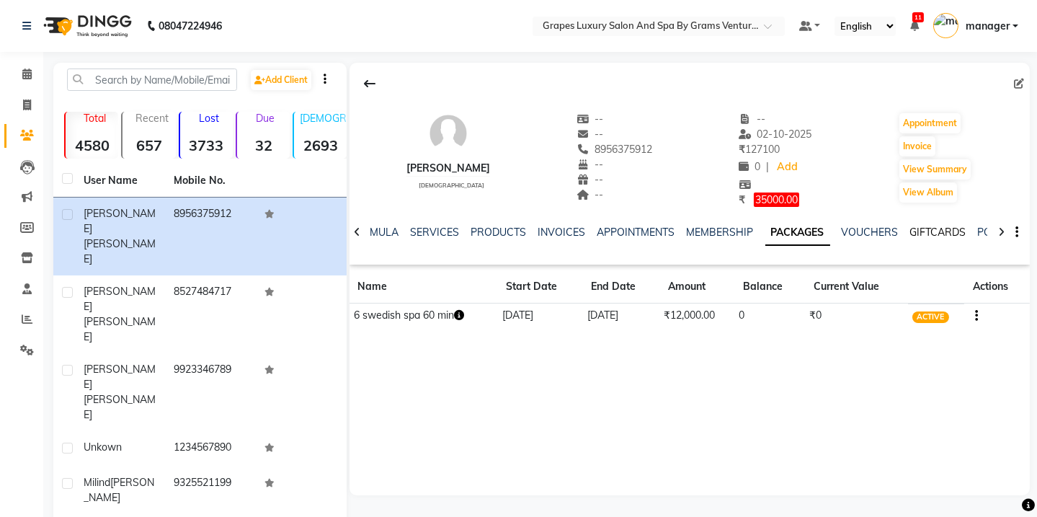
click at [934, 231] on link "GIFTCARDS" at bounding box center [938, 232] width 56 height 13
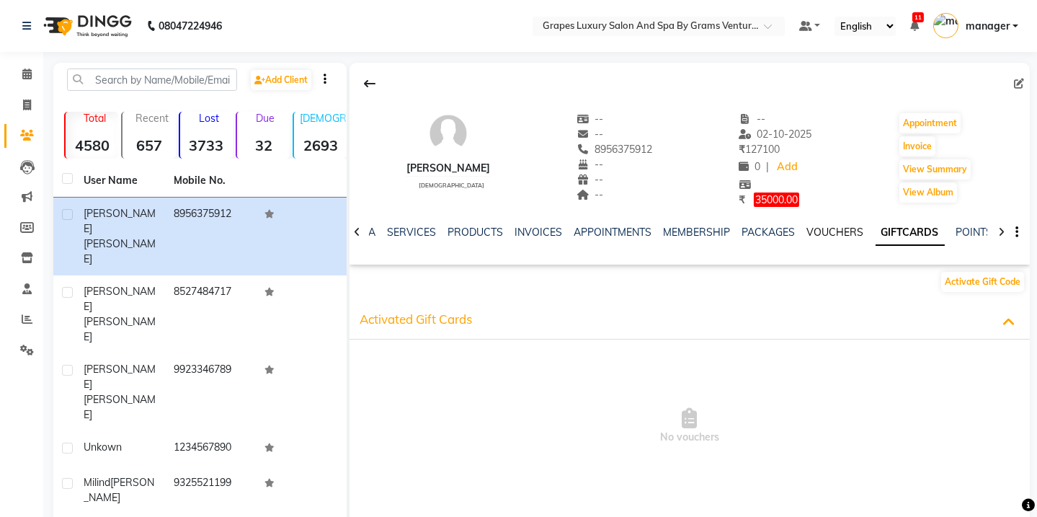
click at [843, 233] on link "VOUCHERS" at bounding box center [835, 232] width 57 height 13
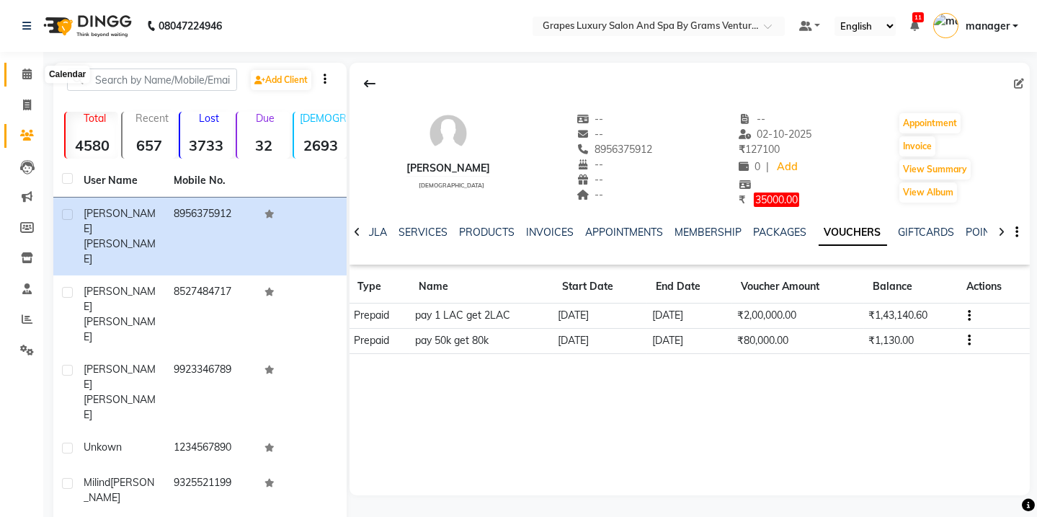
click at [23, 73] on icon at bounding box center [26, 73] width 9 height 11
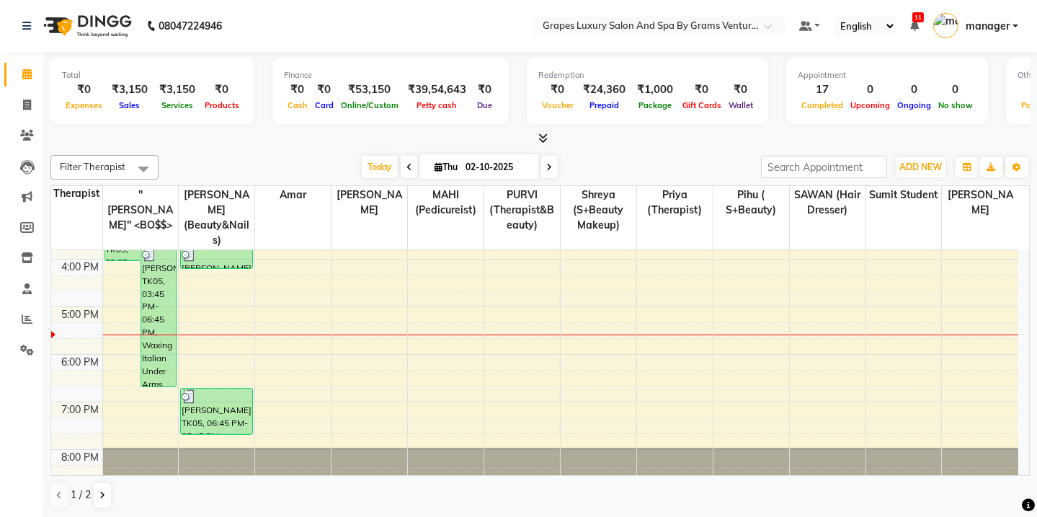
scroll to position [375, 0]
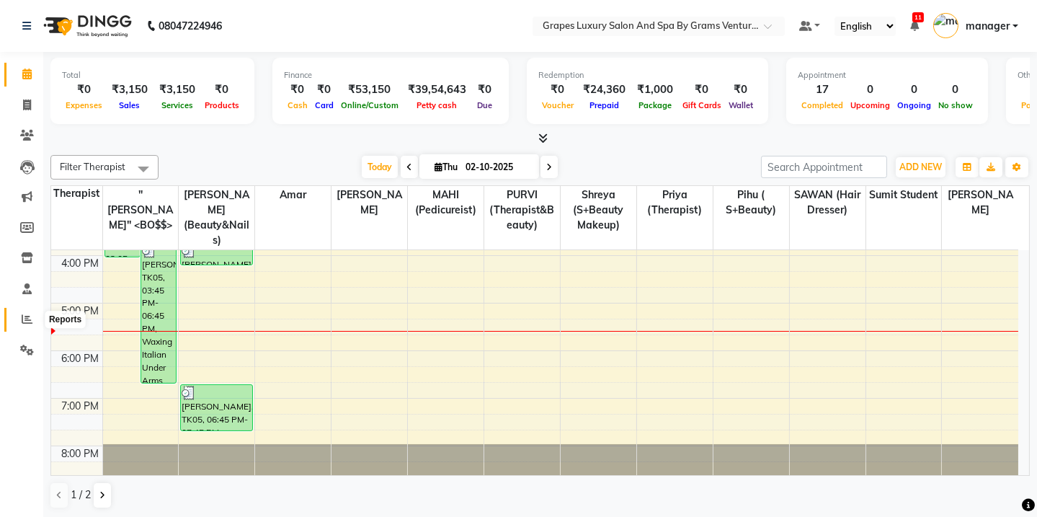
click at [19, 320] on span at bounding box center [26, 319] width 25 height 17
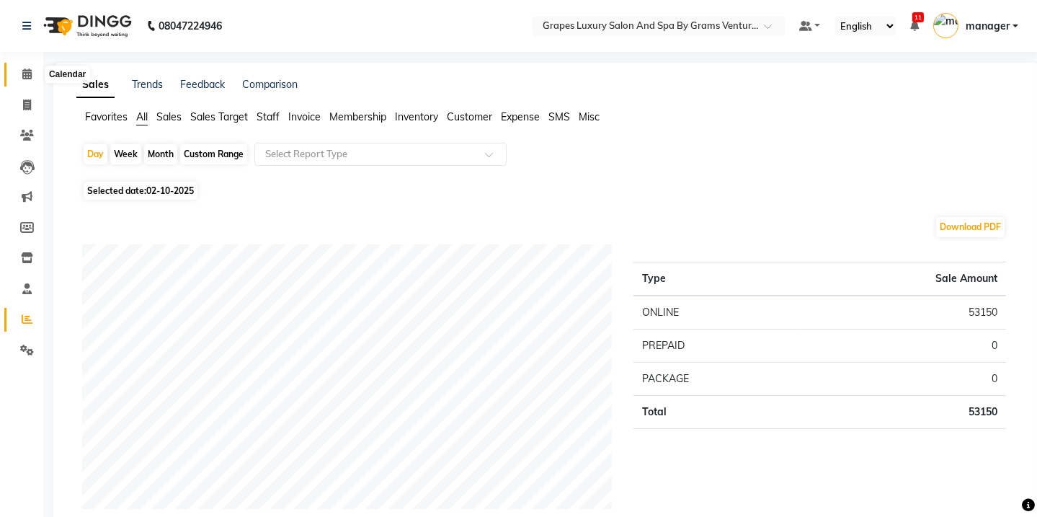
click at [21, 76] on span at bounding box center [26, 74] width 25 height 17
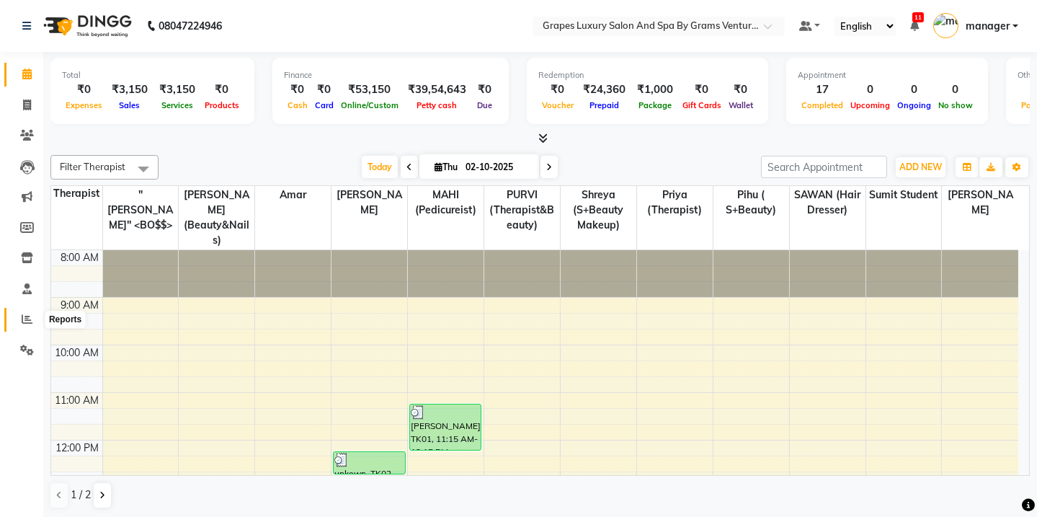
click at [23, 321] on icon at bounding box center [27, 318] width 11 height 11
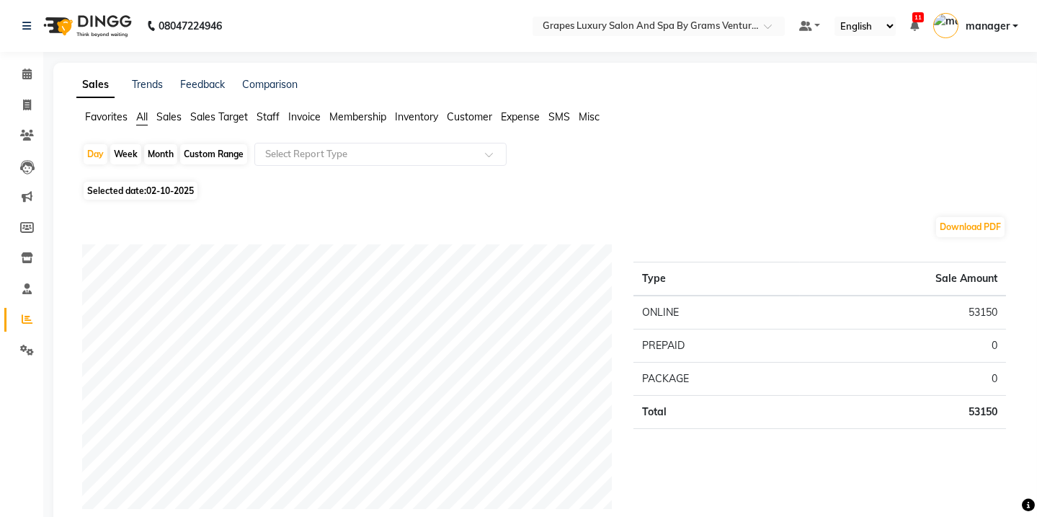
click at [165, 158] on div "Month" at bounding box center [160, 154] width 33 height 20
select select "10"
select select "2025"
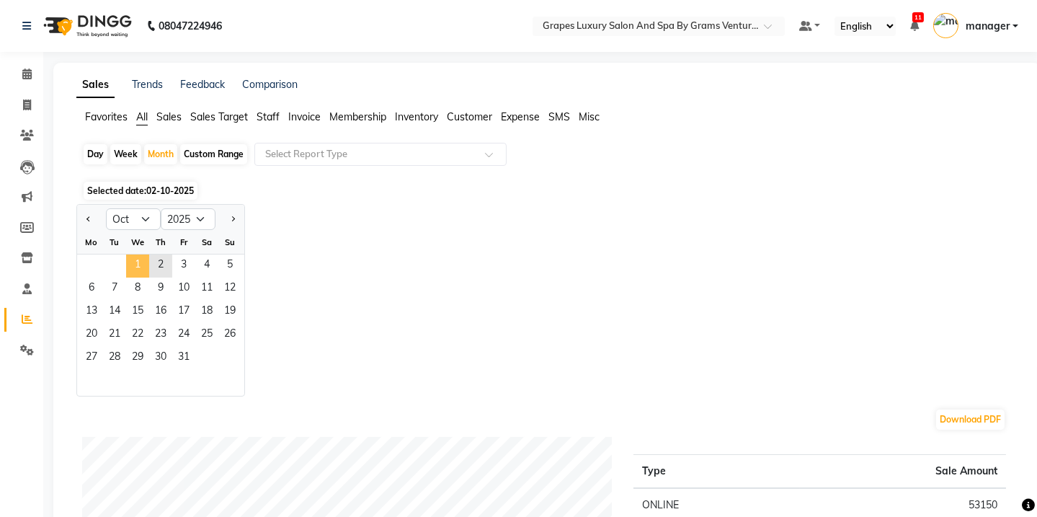
click at [143, 262] on span "1" at bounding box center [137, 265] width 23 height 23
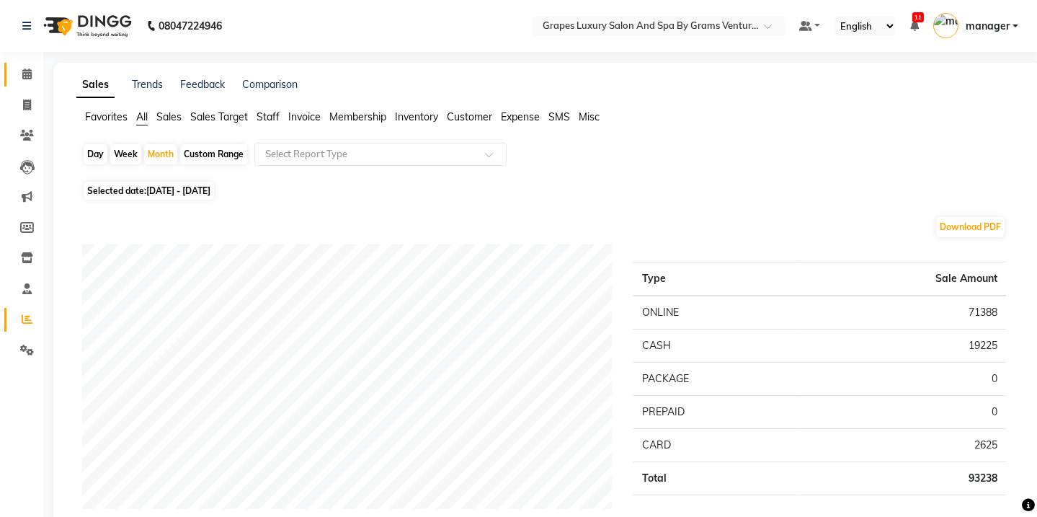
click at [23, 73] on icon at bounding box center [26, 73] width 9 height 11
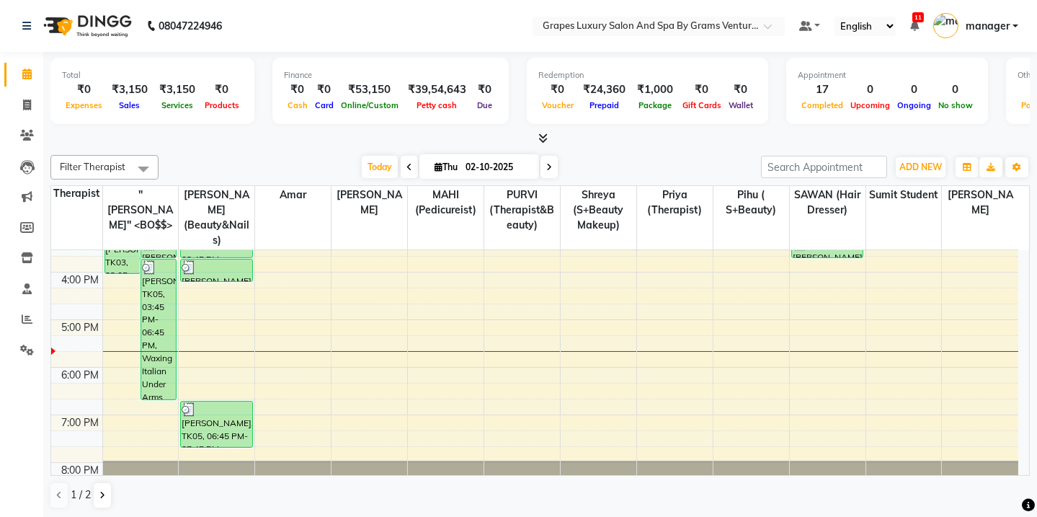
scroll to position [364, 0]
